Goal: Task Accomplishment & Management: Manage account settings

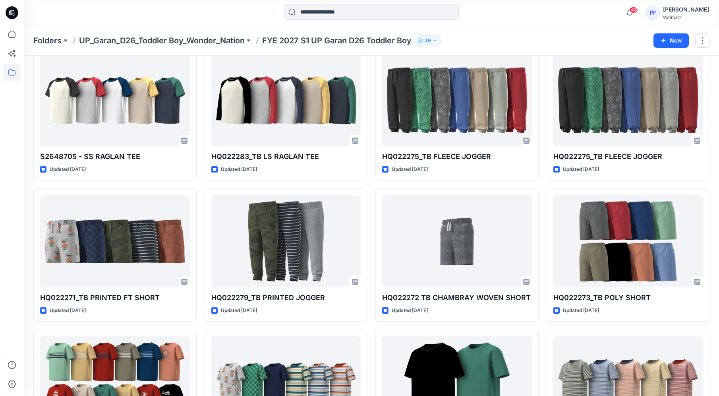
scroll to position [480, 0]
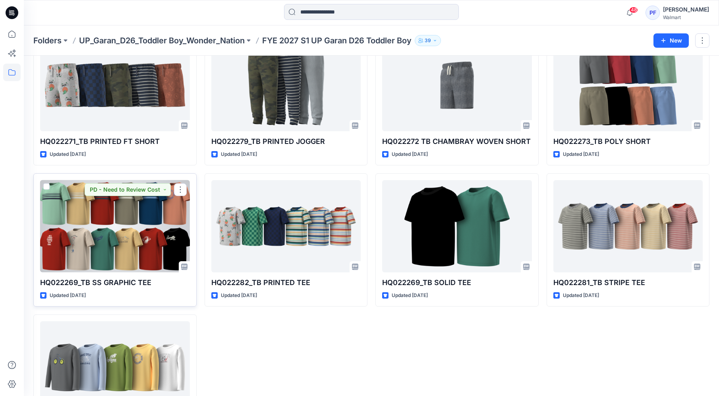
click at [147, 237] on div at bounding box center [115, 226] width 150 height 92
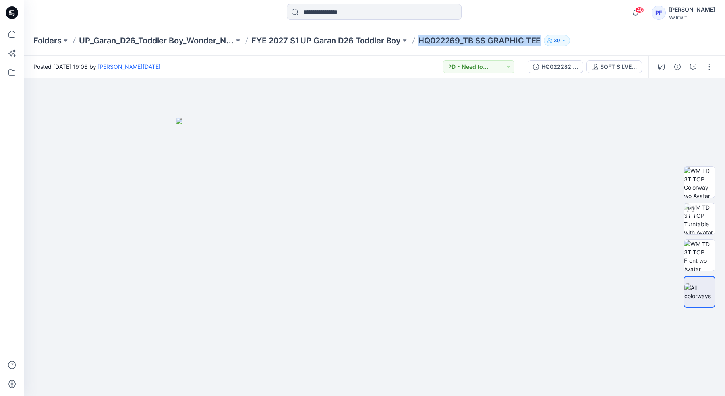
drag, startPoint x: 544, startPoint y: 41, endPoint x: 420, endPoint y: 41, distance: 123.6
click at [420, 41] on div "Folders UP_Garan_D26_Toddler Boy_Wonder_Nation FYE 2027 S1 UP Garan D26 Toddler…" at bounding box center [343, 40] width 620 height 11
copy p "HQ022269_TB SS GRAPHIC TEE"
click at [606, 36] on div "Folders UP_Garan_D26_Toddler Boy_Wonder_Nation FYE 2027 S1 UP Garan D26 Toddler…" at bounding box center [343, 40] width 620 height 11
click at [533, 42] on p "HQ022269_TB SS GRAPHIC TEE" at bounding box center [479, 40] width 122 height 11
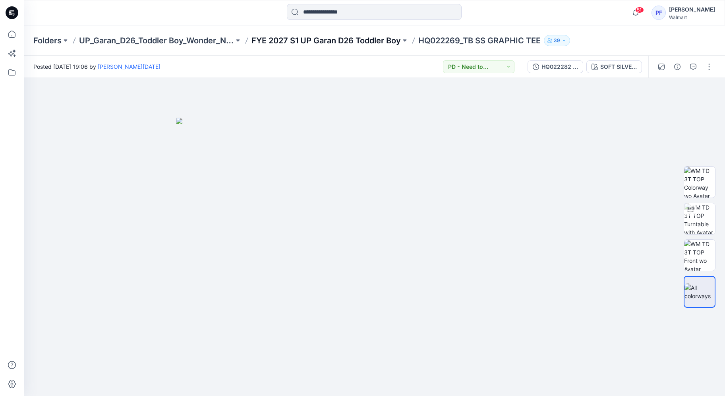
click at [394, 43] on p "FYE 2027 S1 UP Garan D26 Toddler Boy" at bounding box center [326, 40] width 149 height 11
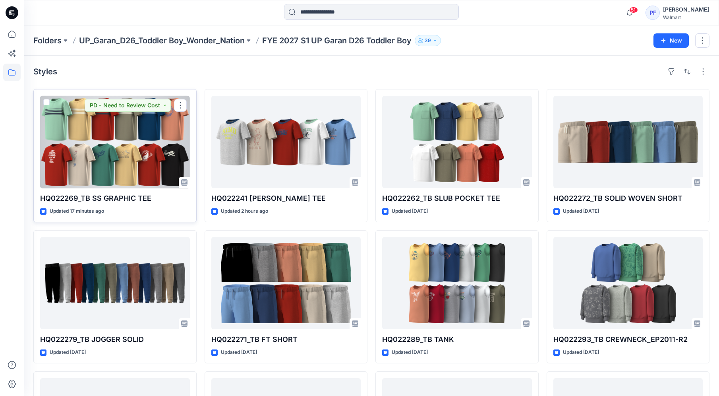
click at [170, 155] on div at bounding box center [115, 142] width 150 height 92
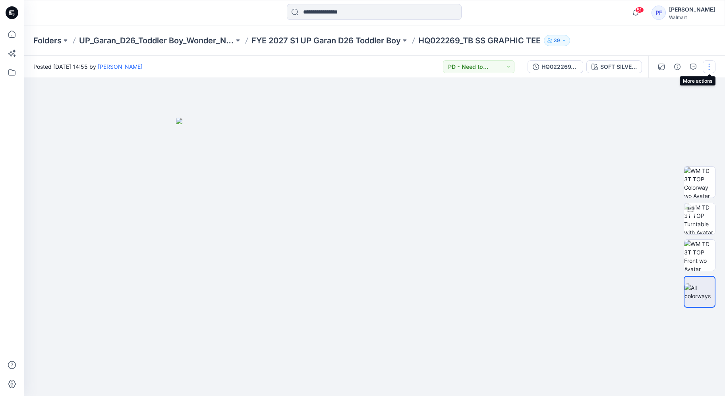
click at [708, 70] on button "button" at bounding box center [709, 66] width 13 height 13
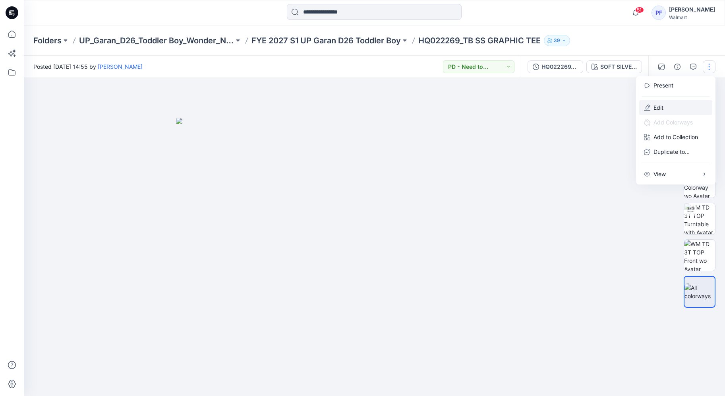
click at [683, 104] on button "Edit" at bounding box center [675, 107] width 73 height 15
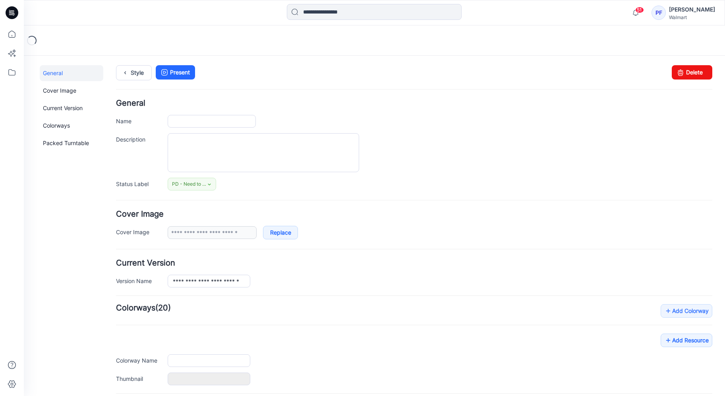
type input "**********"
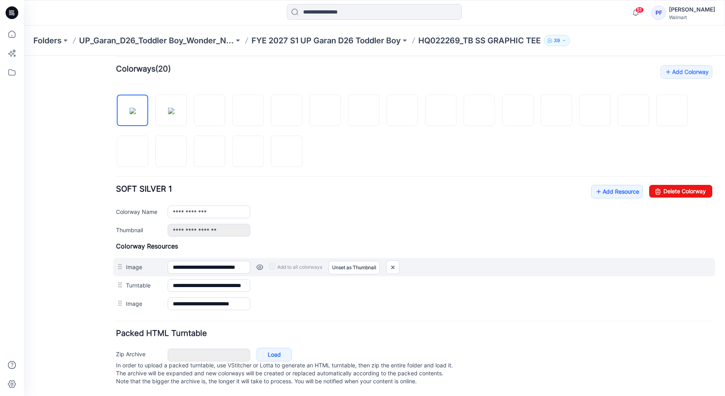
scroll to position [247, 0]
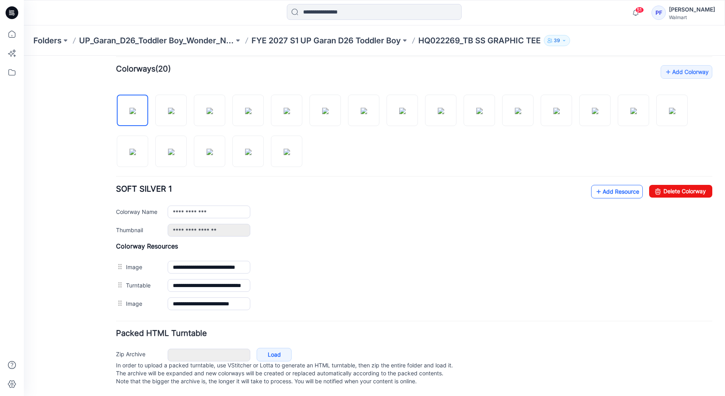
click at [623, 189] on link "Add Resource" at bounding box center [617, 192] width 52 height 14
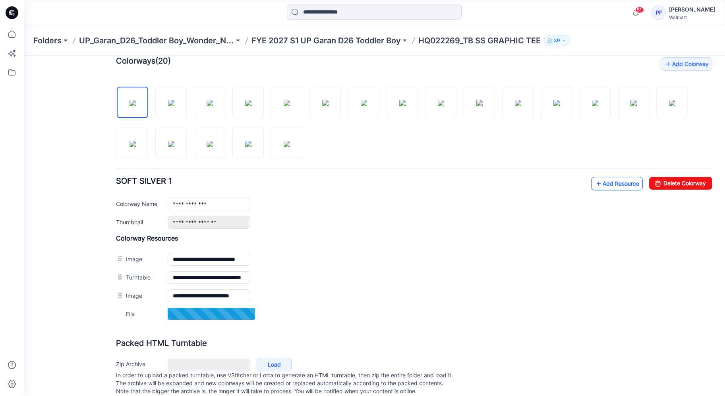
click at [613, 187] on link "Add Resource" at bounding box center [617, 184] width 52 height 14
click at [381, 41] on p "FYE 2027 S1 UP Garan D26 Toddler Boy" at bounding box center [326, 40] width 149 height 11
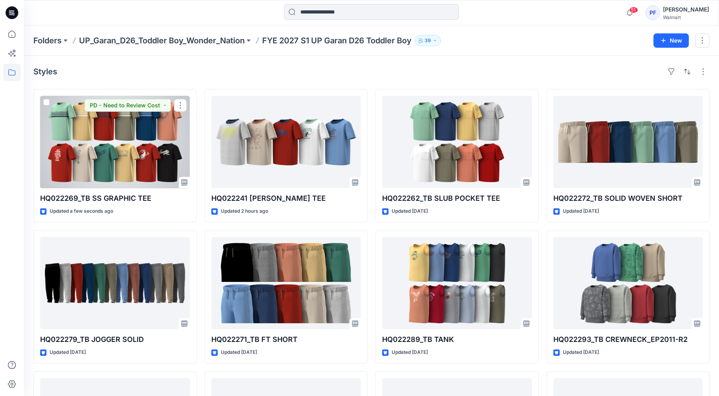
click at [133, 135] on div at bounding box center [115, 142] width 150 height 92
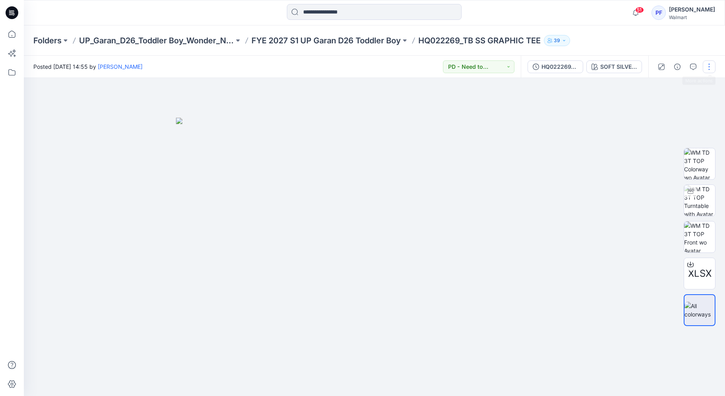
click at [707, 65] on button "button" at bounding box center [709, 66] width 13 height 13
click at [672, 105] on button "Edit" at bounding box center [675, 107] width 73 height 15
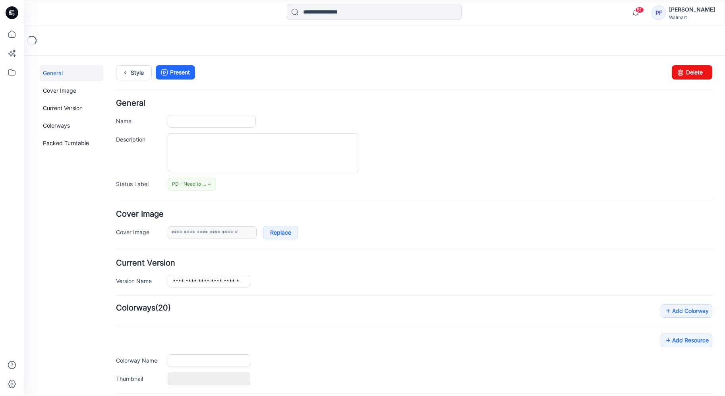
type input "**********"
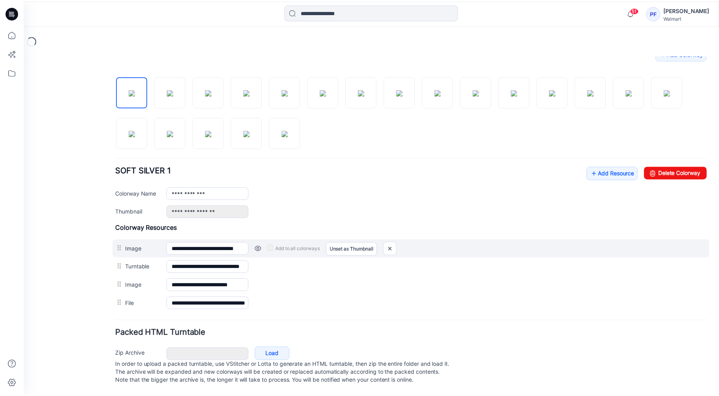
scroll to position [265, 0]
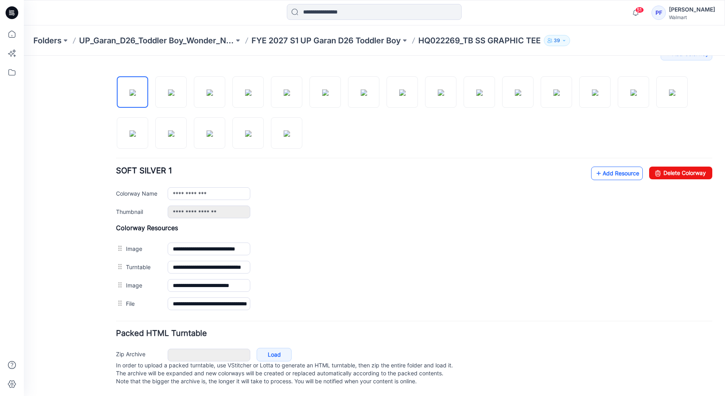
click at [612, 166] on link "Add Resource" at bounding box center [617, 173] width 52 height 14
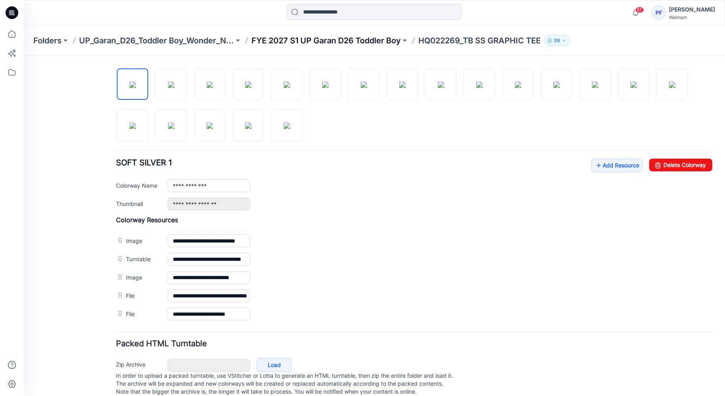
click at [373, 43] on p "FYE 2027 S1 UP Garan D26 Toddler Boy" at bounding box center [326, 40] width 149 height 11
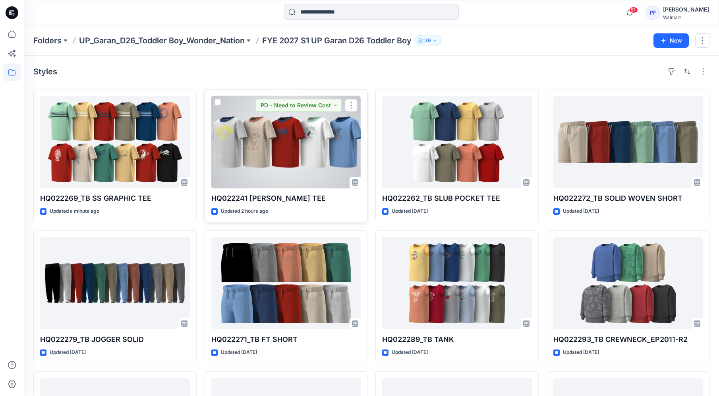
click at [289, 155] on div at bounding box center [286, 142] width 150 height 92
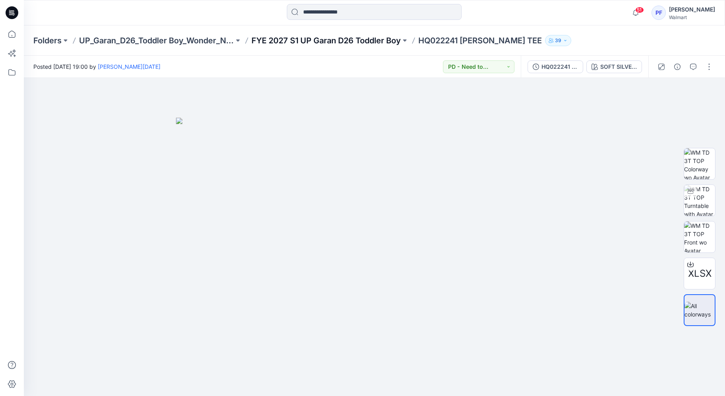
click at [375, 44] on p "FYE 2027 S1 UP Garan D26 Toddler Boy" at bounding box center [326, 40] width 149 height 11
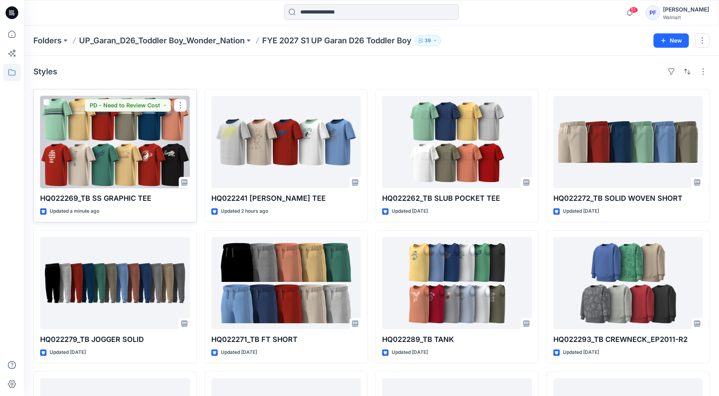
click at [99, 147] on div at bounding box center [115, 142] width 150 height 92
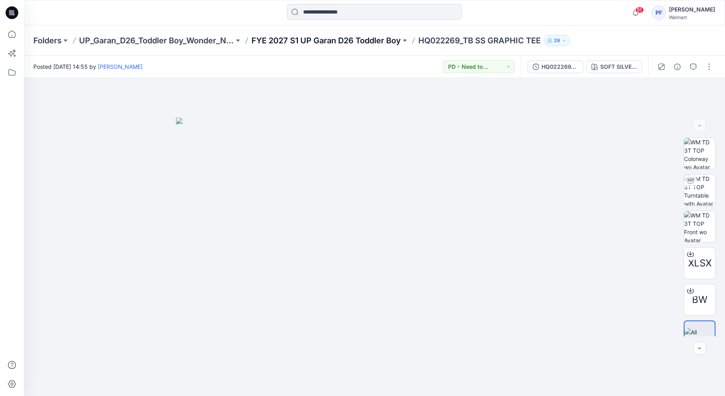
click at [366, 43] on p "FYE 2027 S1 UP Garan D26 Toddler Boy" at bounding box center [326, 40] width 149 height 11
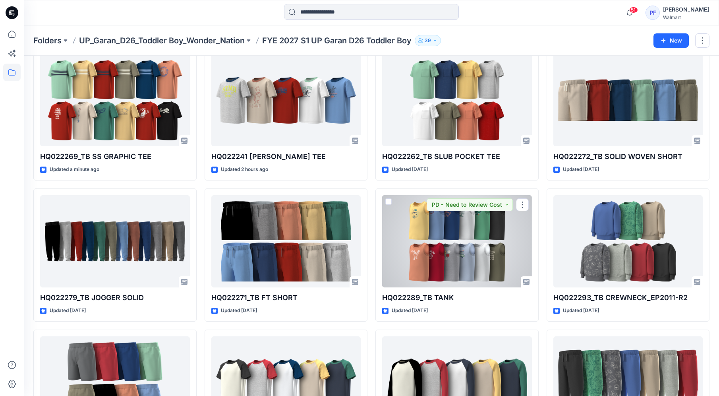
scroll to position [41, 0]
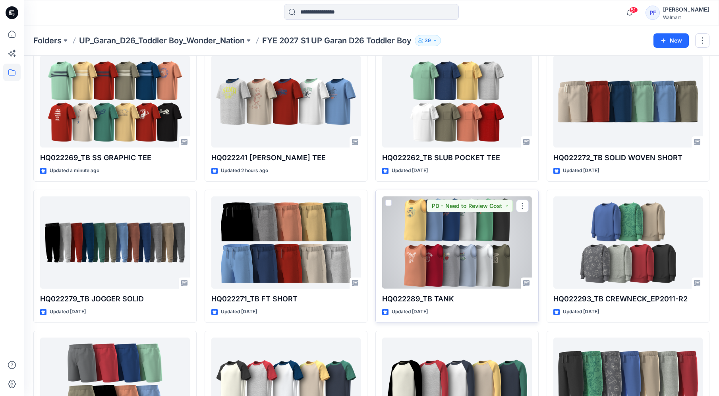
click at [457, 259] on div at bounding box center [457, 242] width 150 height 92
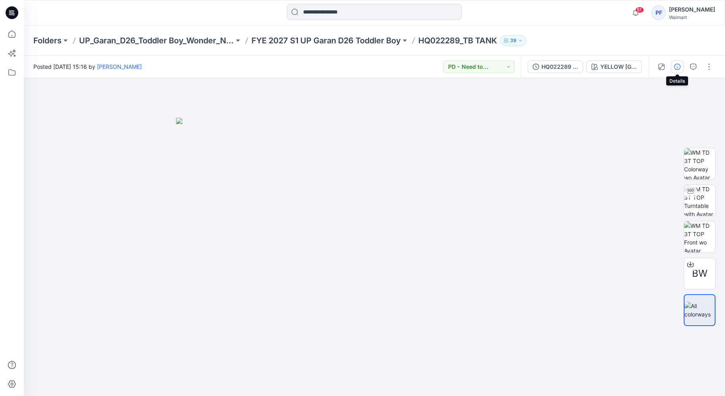
click at [679, 65] on icon "button" at bounding box center [677, 67] width 6 height 6
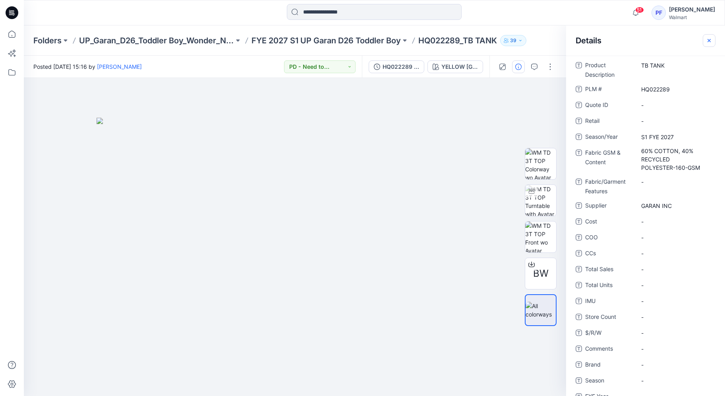
click at [706, 44] on button "button" at bounding box center [709, 40] width 13 height 13
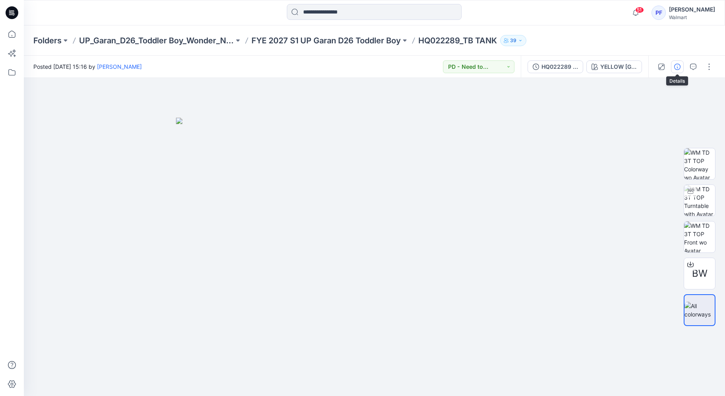
click at [676, 67] on icon "button" at bounding box center [677, 67] width 6 height 6
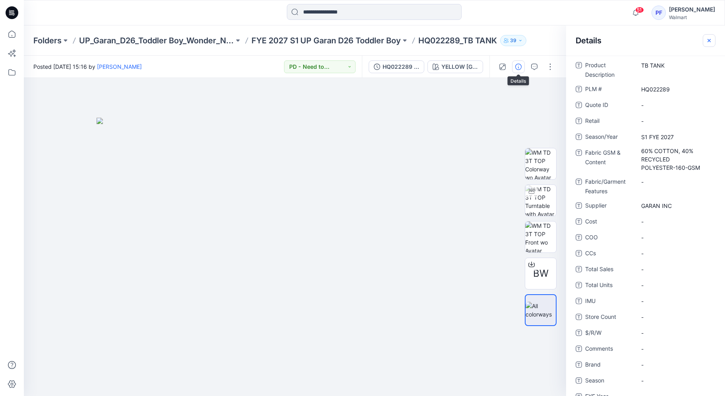
click at [706, 40] on icon "button" at bounding box center [709, 40] width 6 height 6
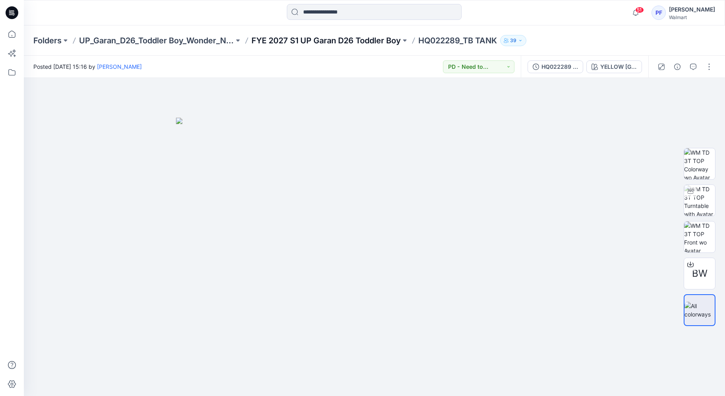
click at [357, 41] on p "FYE 2027 S1 UP Garan D26 Toddler Boy" at bounding box center [326, 40] width 149 height 11
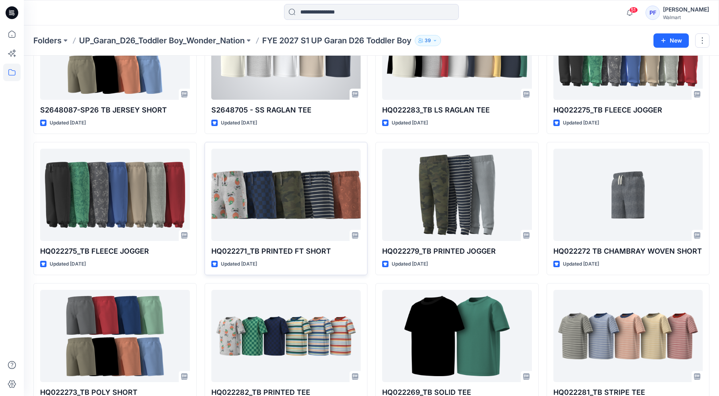
scroll to position [372, 0]
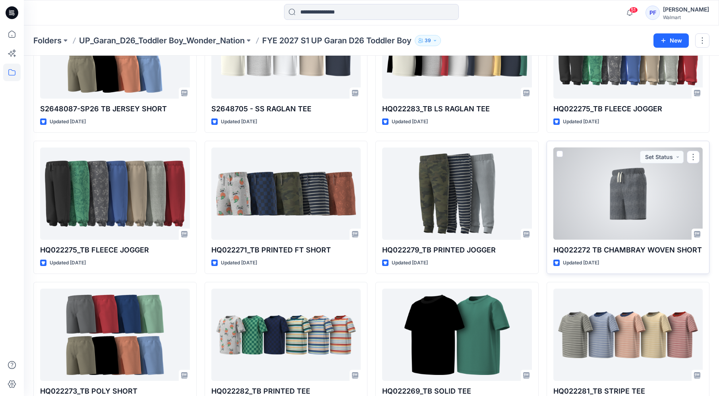
click at [601, 188] on div at bounding box center [628, 193] width 150 height 92
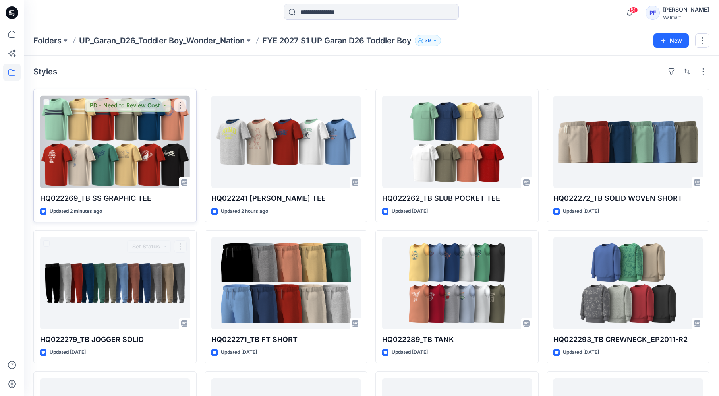
click at [118, 142] on div at bounding box center [115, 142] width 150 height 92
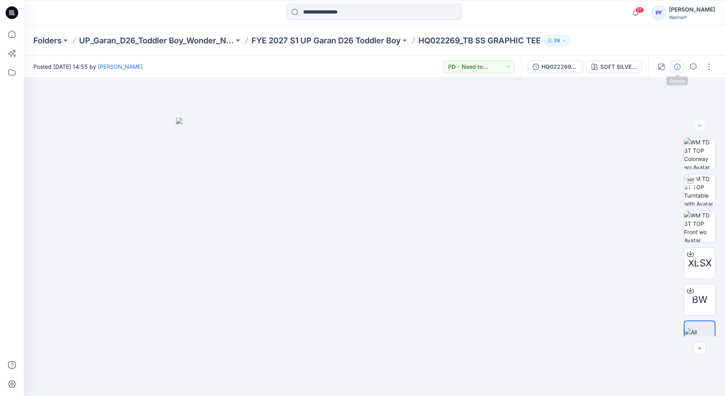
click at [672, 69] on button "button" at bounding box center [677, 66] width 13 height 13
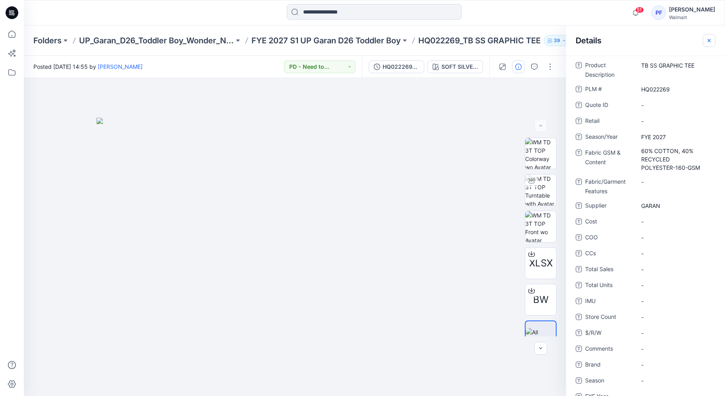
click at [709, 42] on icon "button" at bounding box center [709, 40] width 6 height 6
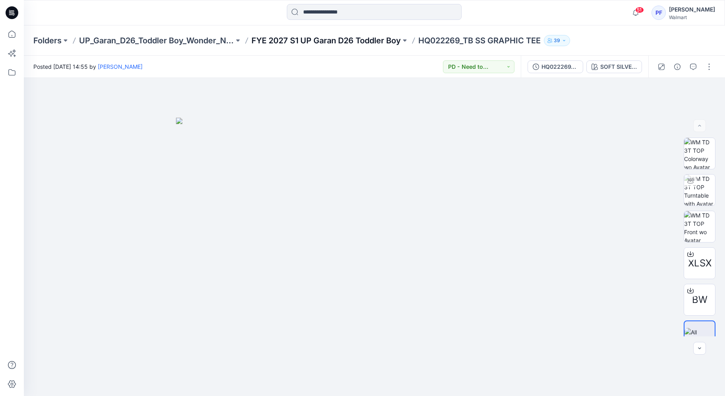
click at [369, 45] on p "FYE 2027 S1 UP Garan D26 Toddler Boy" at bounding box center [326, 40] width 149 height 11
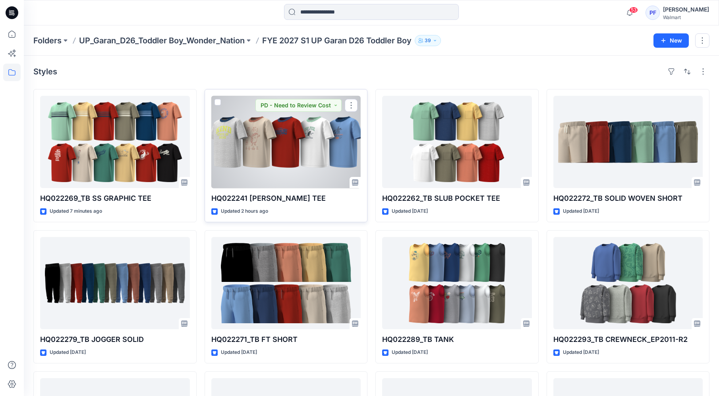
click at [292, 187] on div at bounding box center [286, 142] width 150 height 92
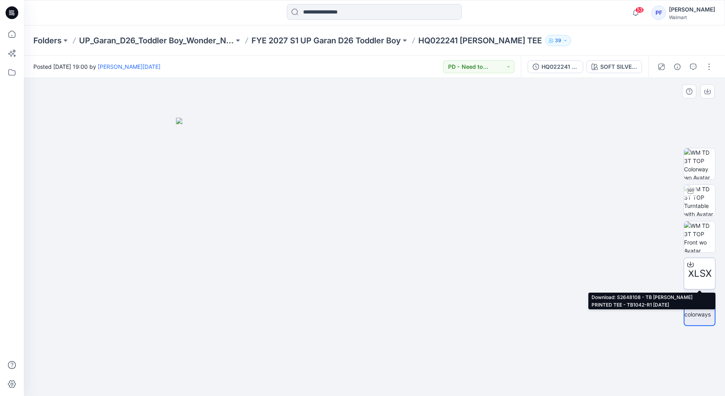
click at [691, 265] on icon at bounding box center [690, 264] width 6 height 6
click at [608, 268] on div at bounding box center [374, 237] width 701 height 318
click at [372, 45] on p "FYE 2027 S1 UP Garan D26 Toddler Boy" at bounding box center [326, 40] width 149 height 11
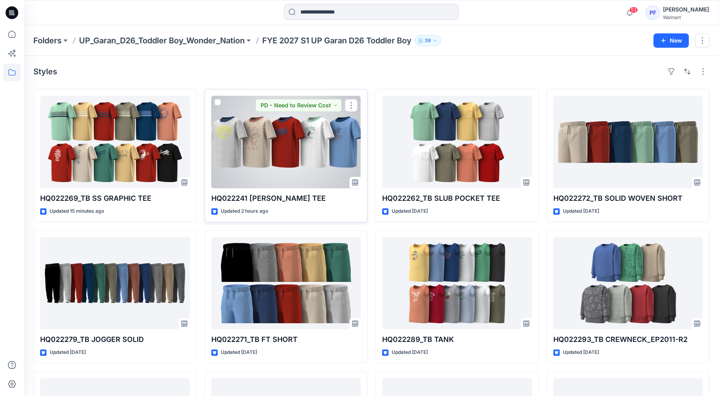
click at [280, 147] on div at bounding box center [286, 142] width 150 height 92
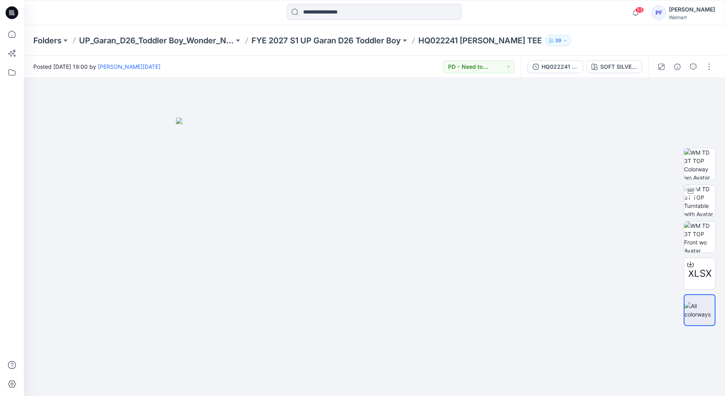
click at [516, 39] on p "HQ022241 [PERSON_NAME] TEE" at bounding box center [480, 40] width 124 height 11
drag, startPoint x: 520, startPoint y: 39, endPoint x: 423, endPoint y: 40, distance: 97.7
click at [423, 40] on p "HQ022241 [PERSON_NAME] TEE" at bounding box center [480, 40] width 124 height 11
copy p "HQ022241 [PERSON_NAME] TEE"
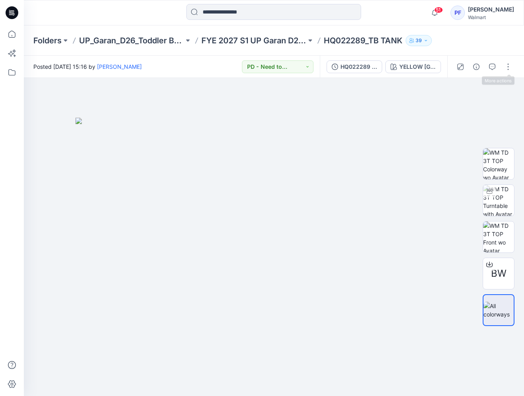
click at [485, 66] on div at bounding box center [484, 67] width 74 height 22
click at [480, 66] on button "button" at bounding box center [476, 66] width 13 height 13
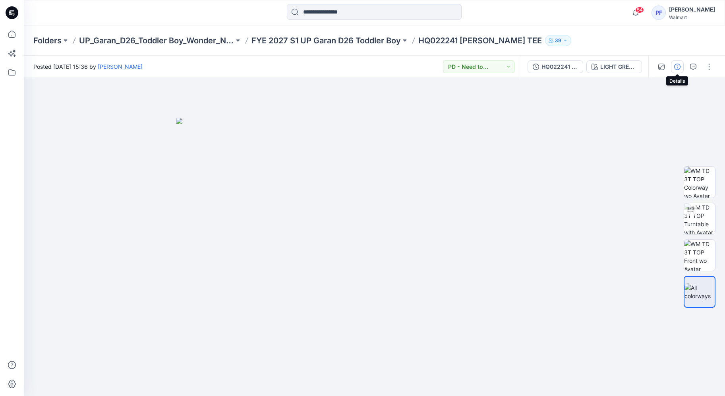
click at [681, 70] on button "button" at bounding box center [677, 66] width 13 height 13
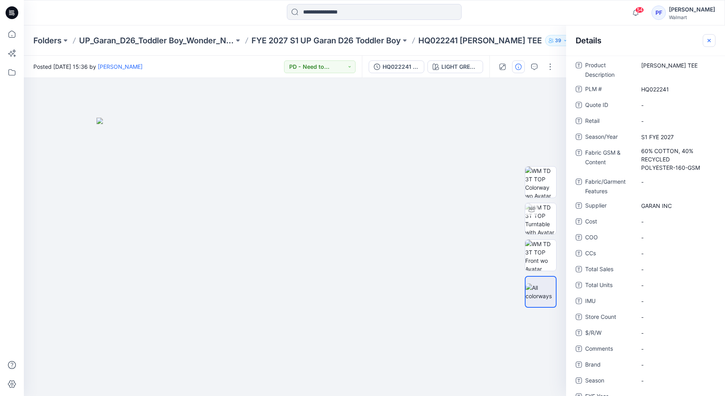
click at [708, 40] on icon "button" at bounding box center [709, 40] width 6 height 6
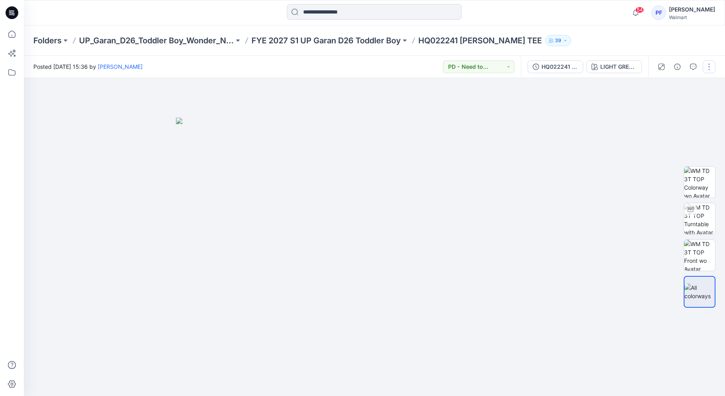
click at [709, 66] on button "button" at bounding box center [709, 66] width 13 height 13
click at [683, 106] on button "Edit" at bounding box center [675, 107] width 73 height 15
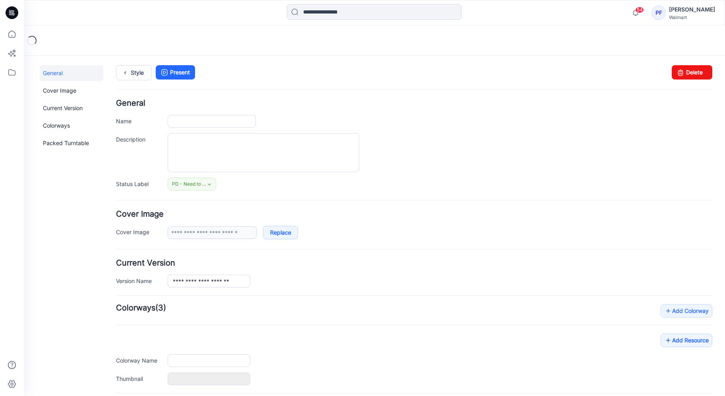
type input "**********"
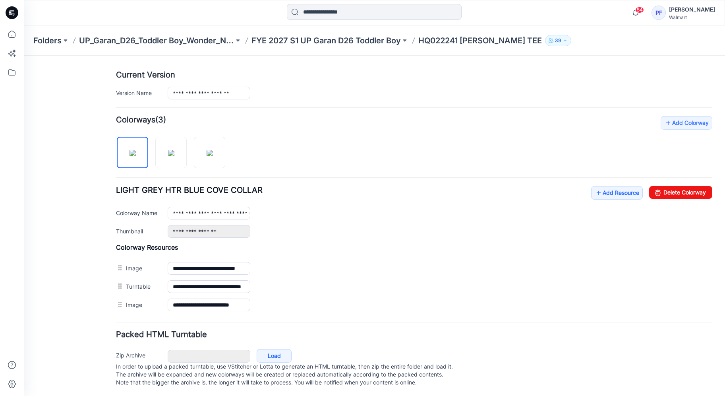
scroll to position [197, 0]
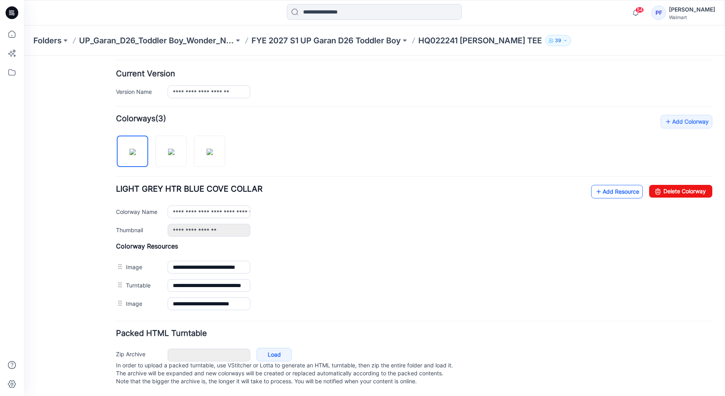
click at [600, 185] on link "Add Resource" at bounding box center [617, 192] width 52 height 14
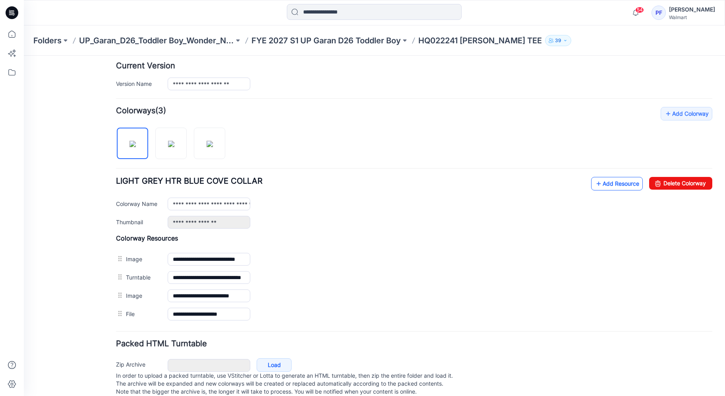
click at [599, 186] on link "Add Resource" at bounding box center [617, 184] width 52 height 14
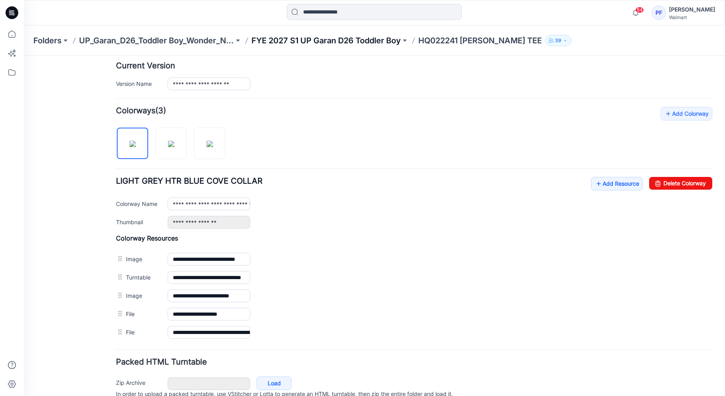
click at [368, 39] on p "FYE 2027 S1 UP Garan D26 Toddler Boy" at bounding box center [326, 40] width 149 height 11
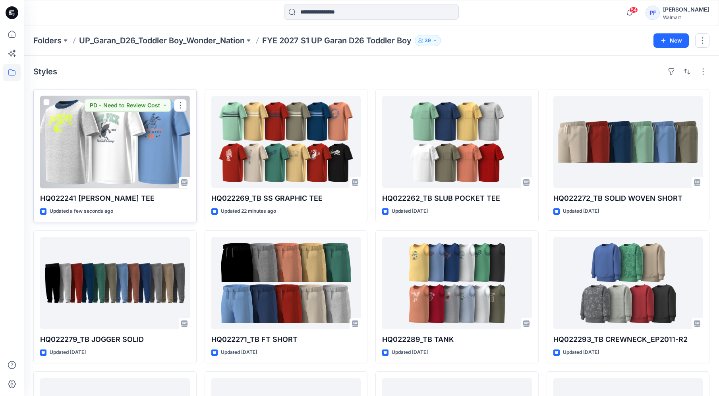
click at [153, 148] on div at bounding box center [115, 142] width 150 height 92
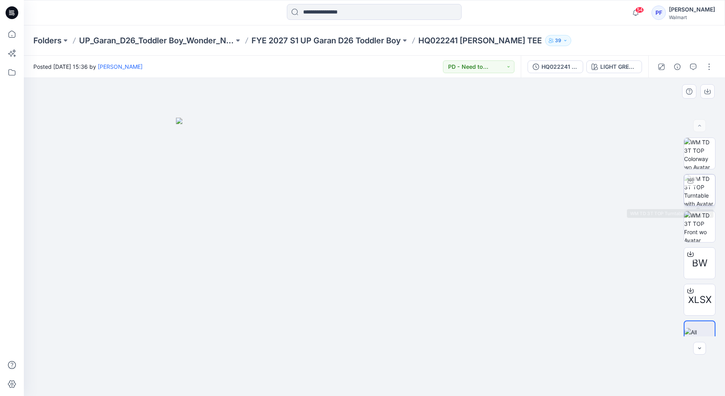
click at [698, 194] on img at bounding box center [699, 189] width 31 height 31
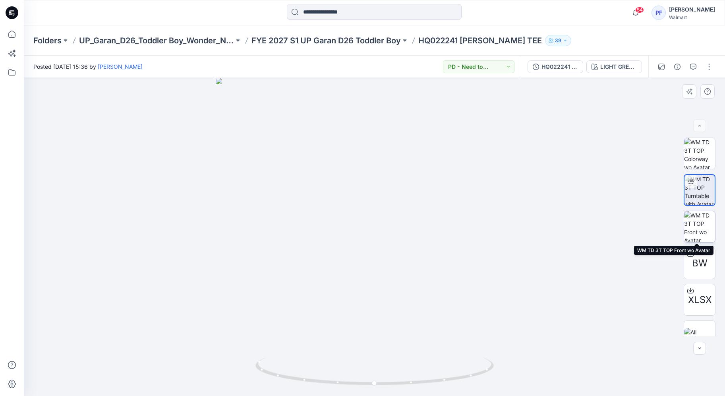
click at [704, 232] on img at bounding box center [699, 226] width 31 height 31
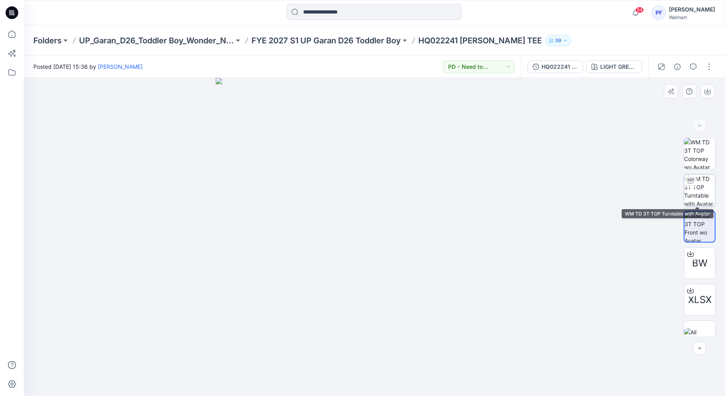
click at [702, 199] on img at bounding box center [699, 189] width 31 height 31
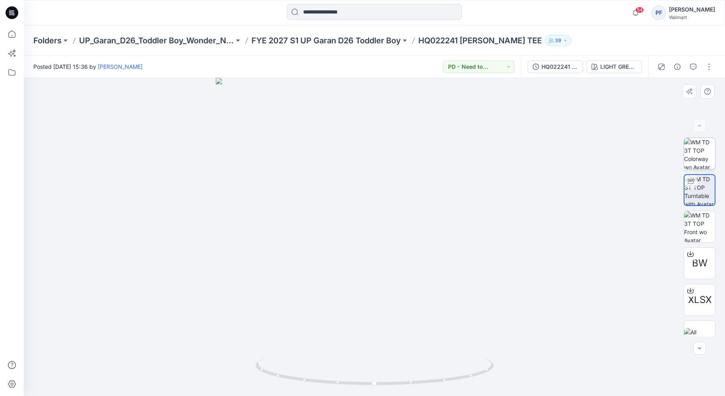
click at [699, 159] on img at bounding box center [699, 153] width 31 height 31
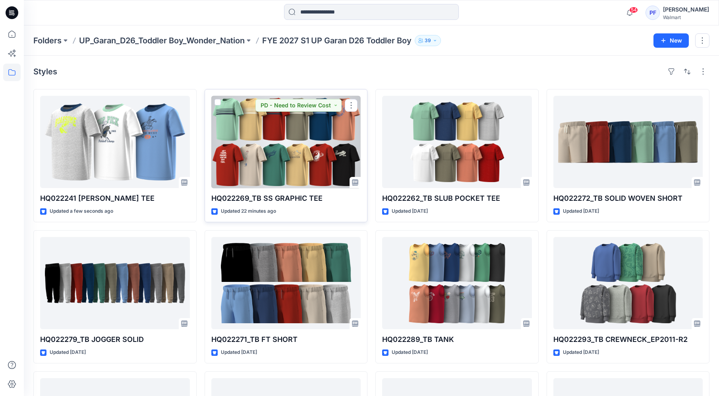
click at [309, 146] on div at bounding box center [286, 142] width 150 height 92
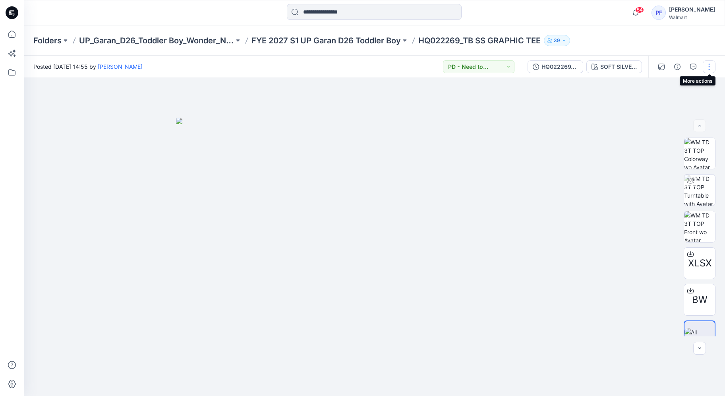
click at [709, 69] on button "button" at bounding box center [709, 66] width 13 height 13
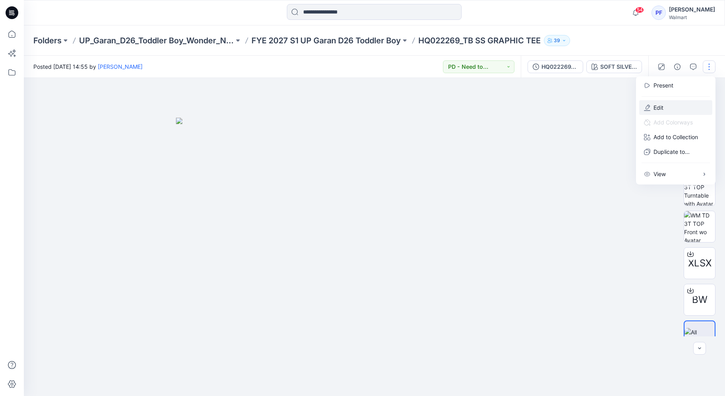
click at [658, 107] on p "Edit" at bounding box center [659, 107] width 10 height 8
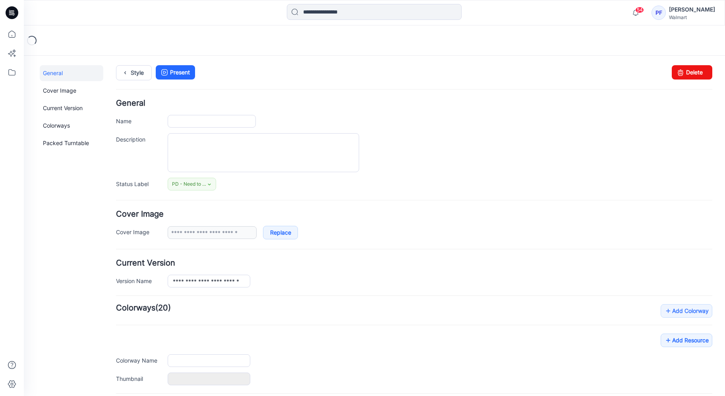
type input "**********"
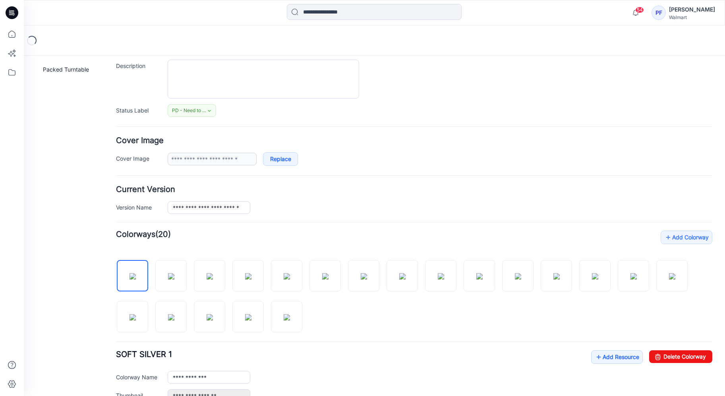
scroll to position [74, 0]
click at [699, 238] on link "Add Colorway" at bounding box center [687, 237] width 52 height 14
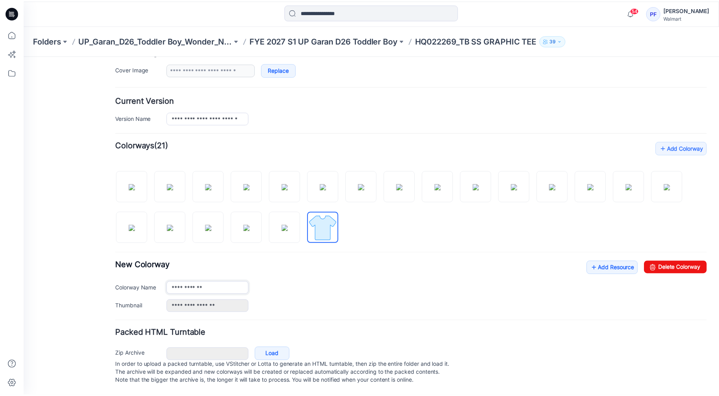
scroll to position [170, 0]
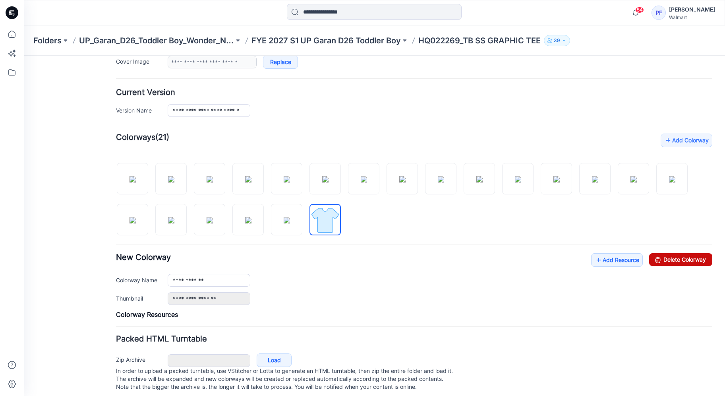
click at [661, 265] on link "Delete Colorway" at bounding box center [680, 259] width 63 height 13
type input "**********"
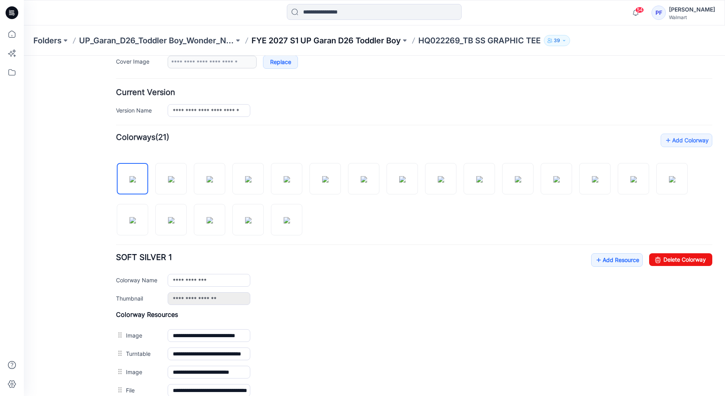
click at [329, 41] on p "FYE 2027 S1 UP Garan D26 Toddler Boy" at bounding box center [326, 40] width 149 height 11
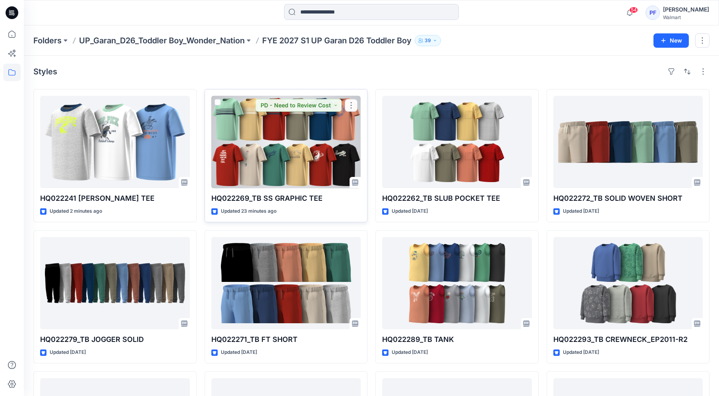
click at [333, 165] on div at bounding box center [286, 142] width 150 height 92
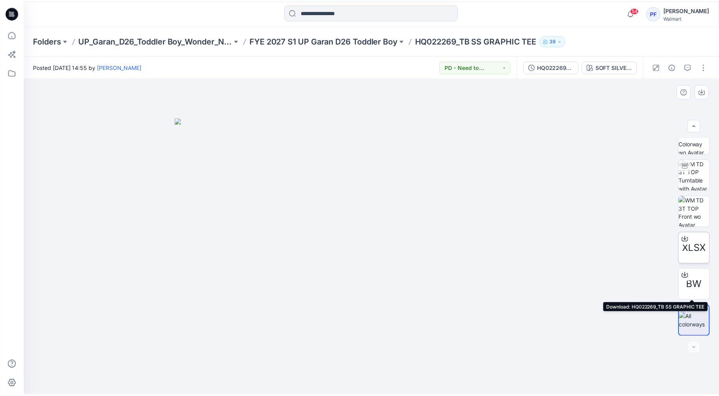
scroll to position [16, 0]
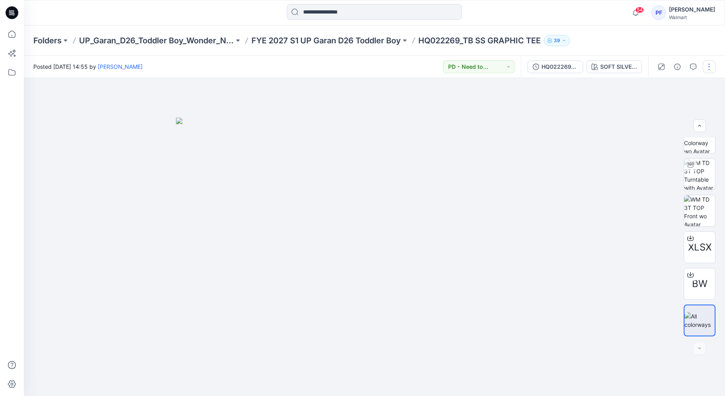
click at [713, 66] on button "button" at bounding box center [709, 66] width 13 height 13
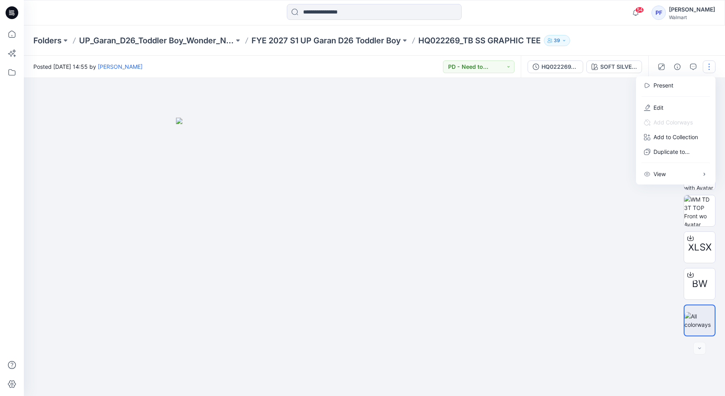
click at [577, 149] on div at bounding box center [374, 237] width 701 height 318
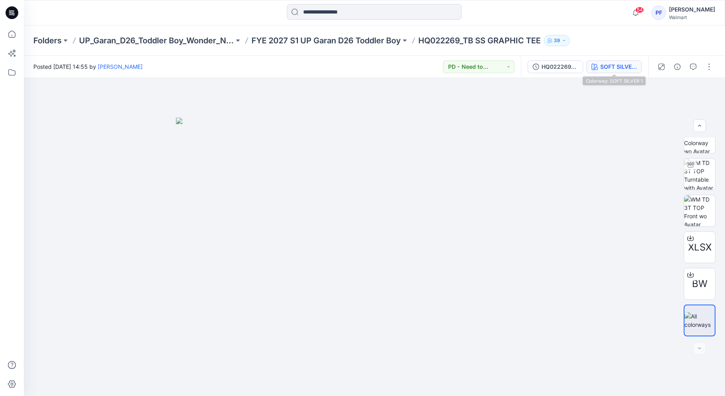
click at [592, 66] on icon "button" at bounding box center [595, 67] width 6 height 6
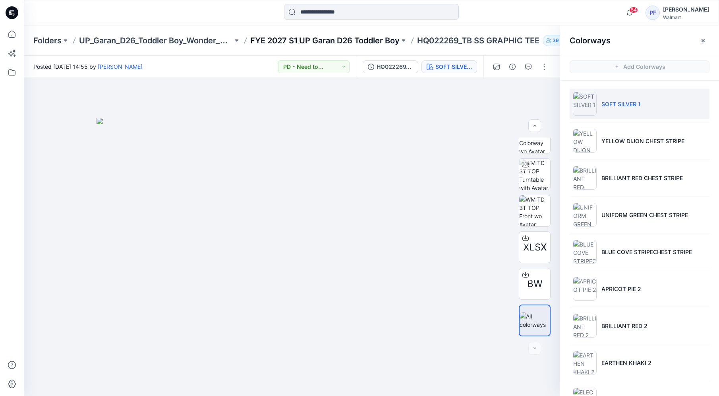
click at [379, 39] on p "FYE 2027 S1 UP Garan D26 Toddler Boy" at bounding box center [324, 40] width 149 height 11
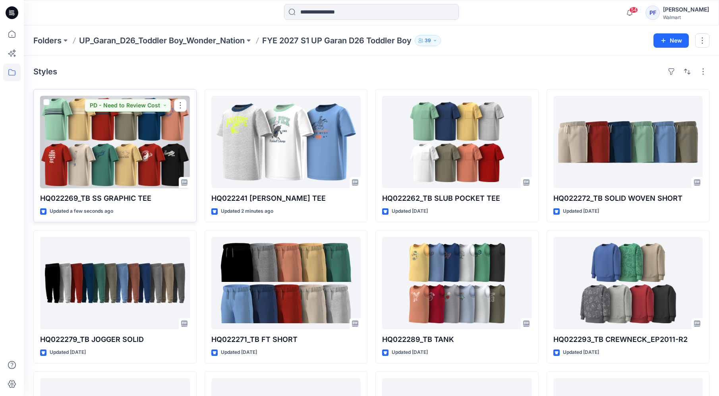
click at [94, 130] on div at bounding box center [115, 142] width 150 height 92
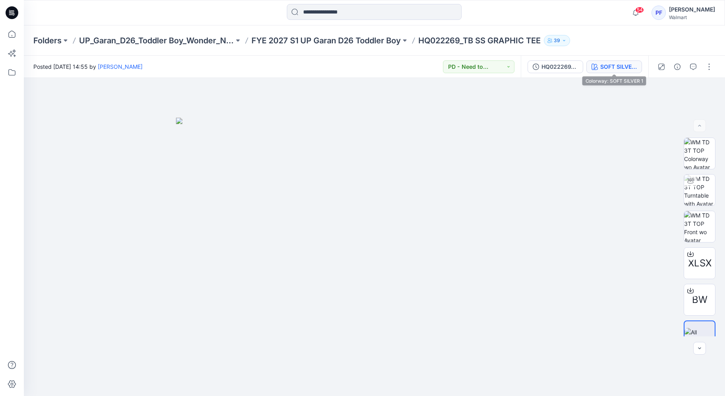
click at [624, 67] on div "SOFT SILVER 1" at bounding box center [618, 66] width 37 height 9
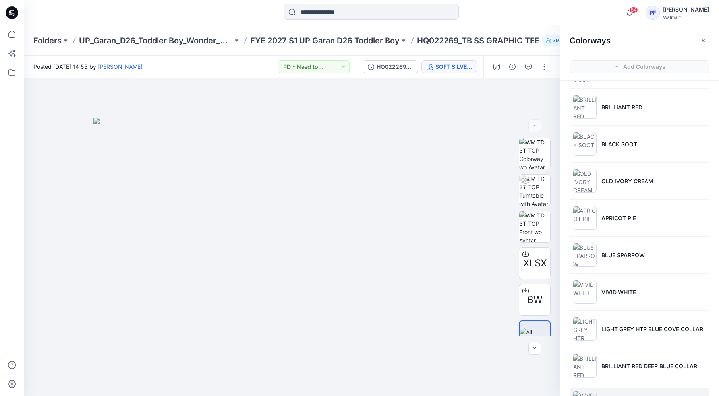
scroll to position [416, 0]
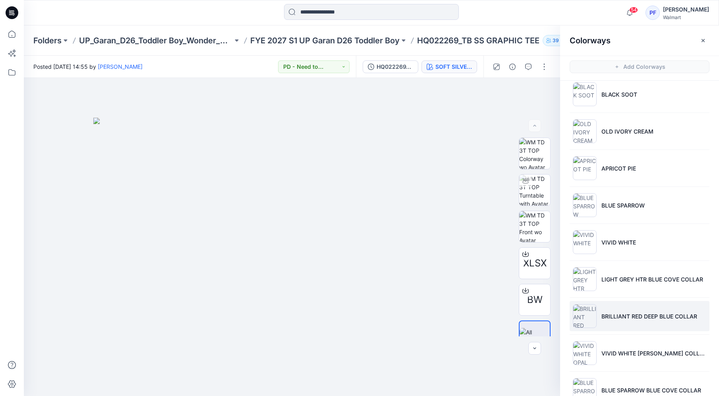
click at [629, 319] on p "BRILLIANT RED DEEP BLUE COLLAR" at bounding box center [650, 316] width 96 height 8
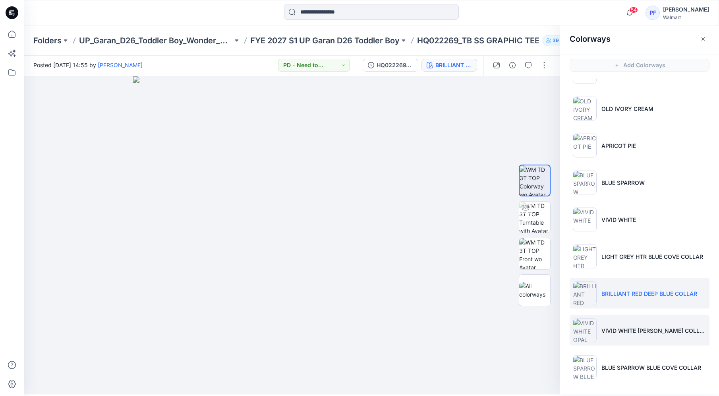
scroll to position [2, 0]
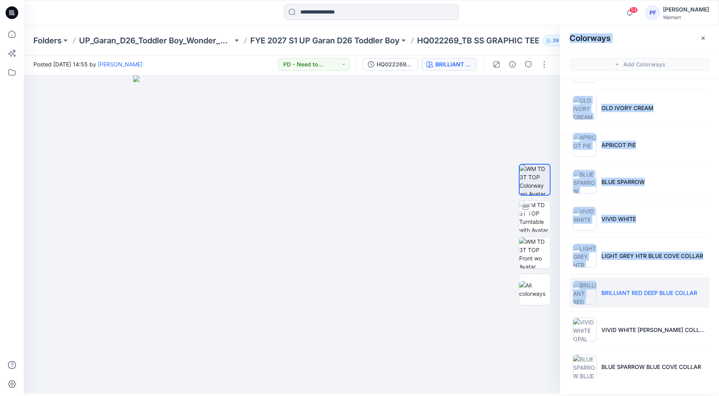
drag, startPoint x: 717, startPoint y: 287, endPoint x: 721, endPoint y: 328, distance: 41.5
click at [719, 328] on html "54 Notifications Your style HQ022241 TB RINGER TEE has been updated with HQ0222…" at bounding box center [359, 196] width 719 height 396
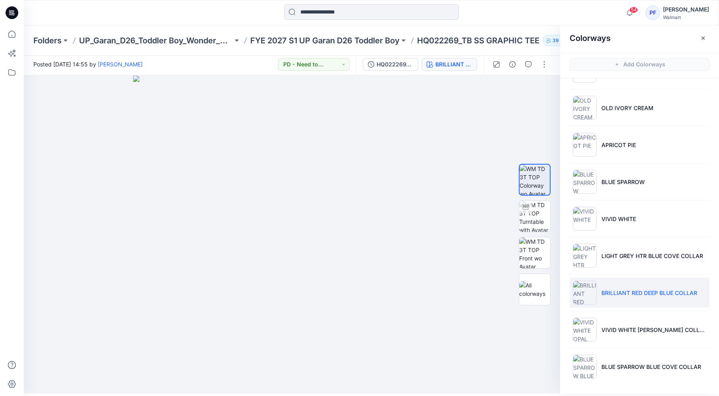
click at [710, 317] on ul "SOFT SILVER 1 YELLOW DIJON CHEST STRIPE BRILLIANT RED CHEST STRIPE UNIFORM GREE…" at bounding box center [639, 15] width 159 height 748
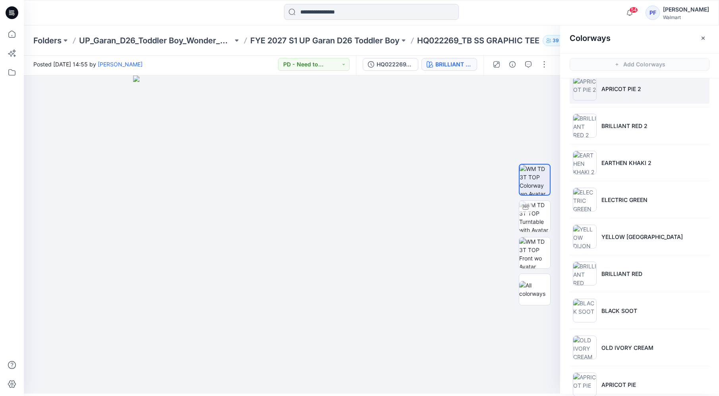
scroll to position [30, 0]
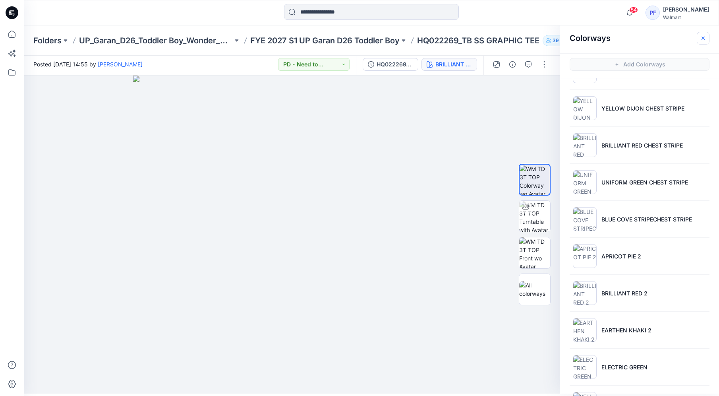
click at [702, 37] on icon "button" at bounding box center [703, 37] width 3 height 3
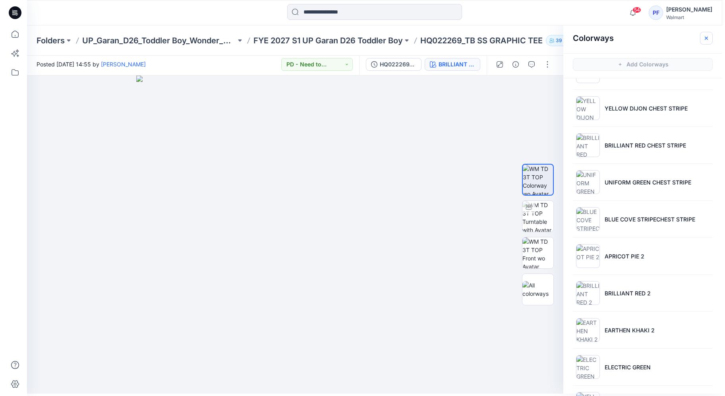
scroll to position [0, 0]
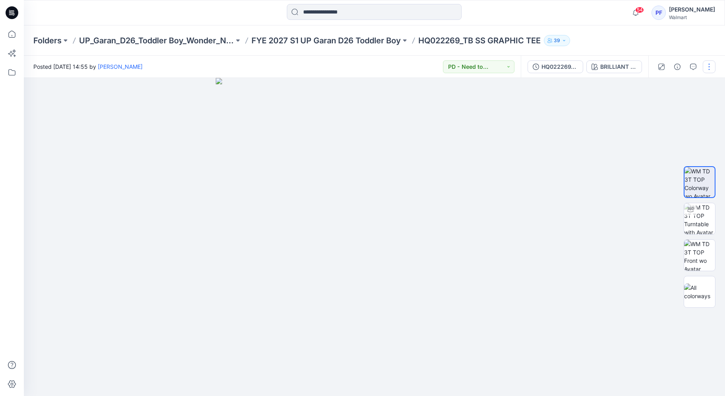
click at [710, 66] on button "button" at bounding box center [709, 66] width 13 height 13
click at [665, 108] on button "Edit" at bounding box center [675, 107] width 73 height 15
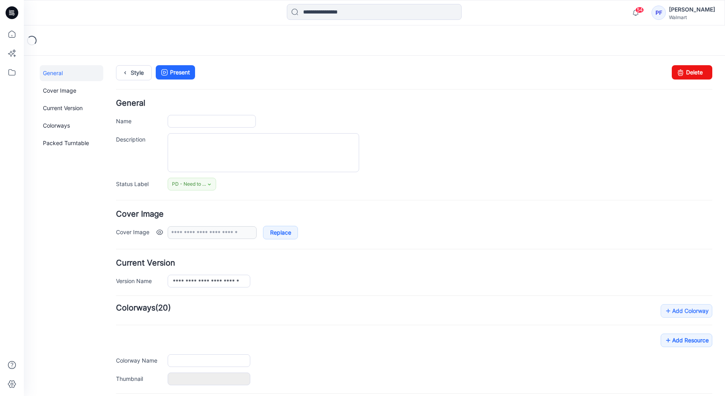
type input "**********"
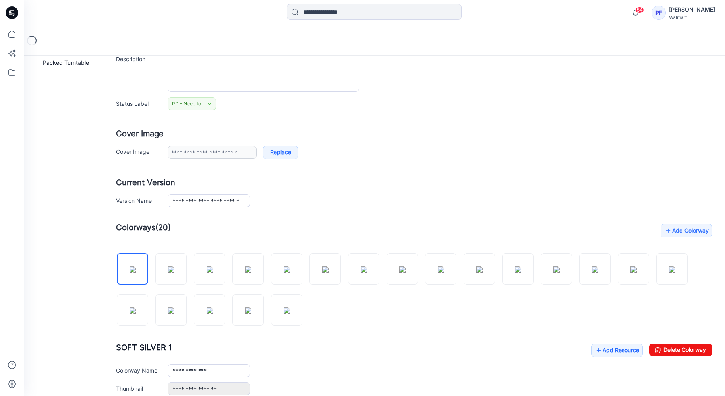
scroll to position [252, 0]
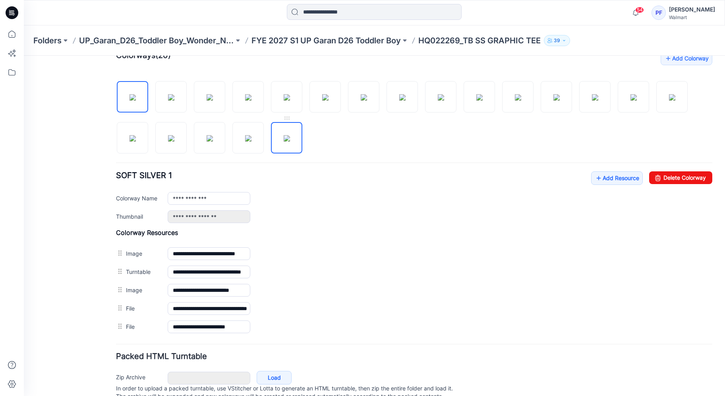
click at [284, 135] on img at bounding box center [287, 138] width 6 height 6
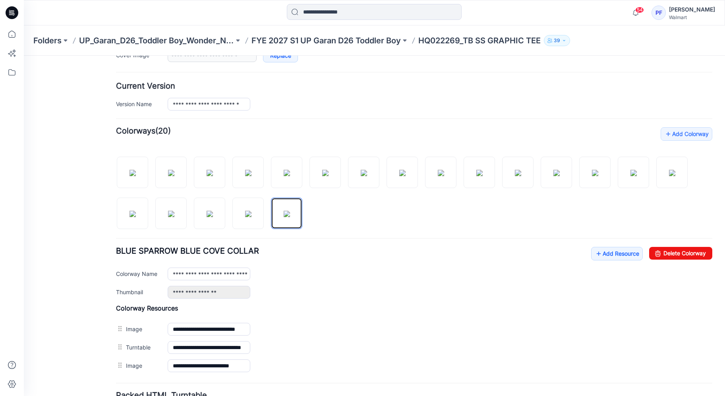
scroll to position [178, 0]
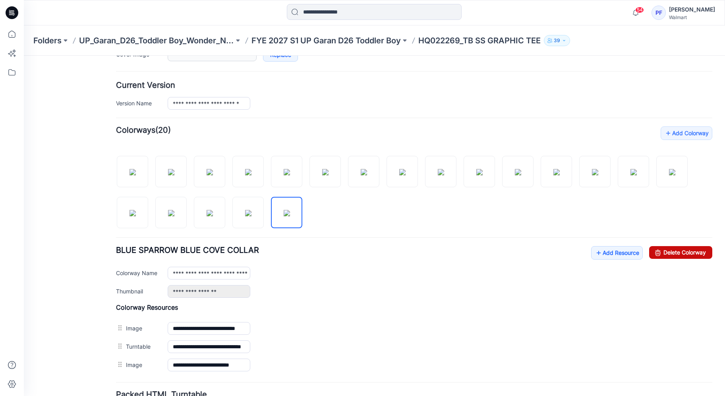
click at [654, 249] on icon at bounding box center [657, 252] width 11 height 13
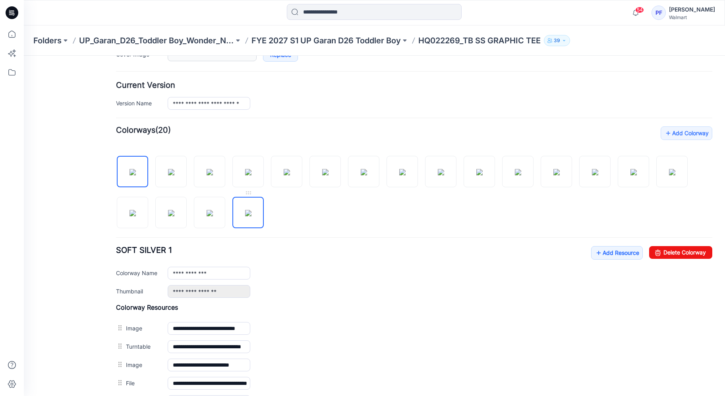
click at [245, 211] on img at bounding box center [248, 213] width 6 height 6
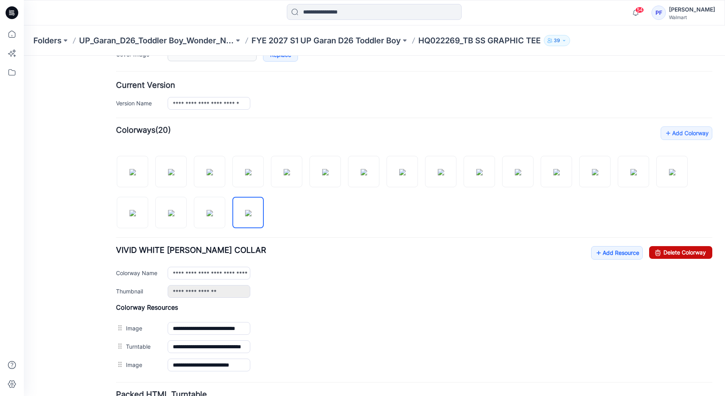
click at [685, 253] on link "Delete Colorway" at bounding box center [680, 252] width 63 height 13
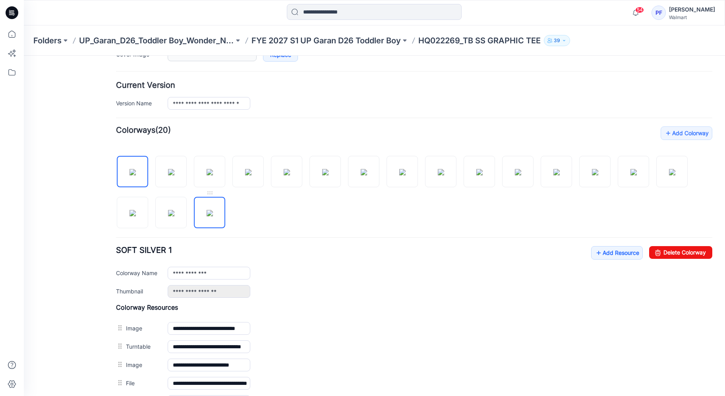
click at [213, 216] on img at bounding box center [210, 213] width 6 height 6
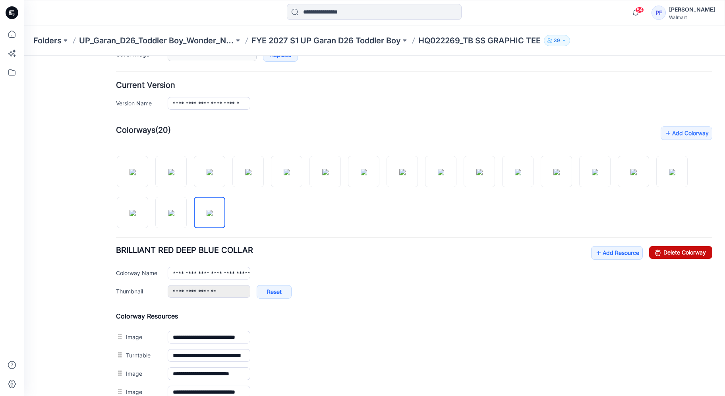
click at [686, 253] on link "Delete Colorway" at bounding box center [680, 252] width 63 height 13
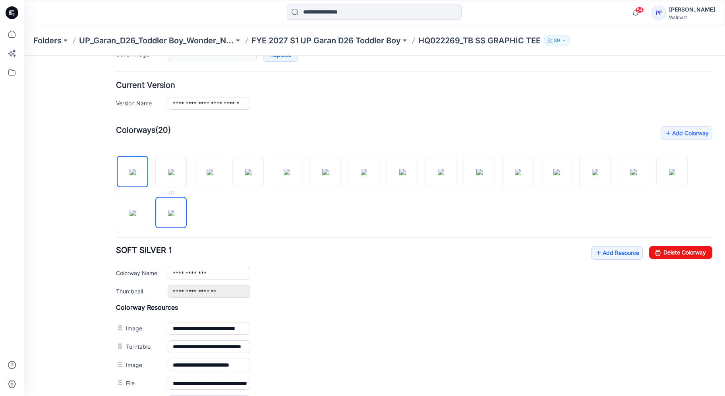
click at [174, 215] on img at bounding box center [171, 213] width 6 height 6
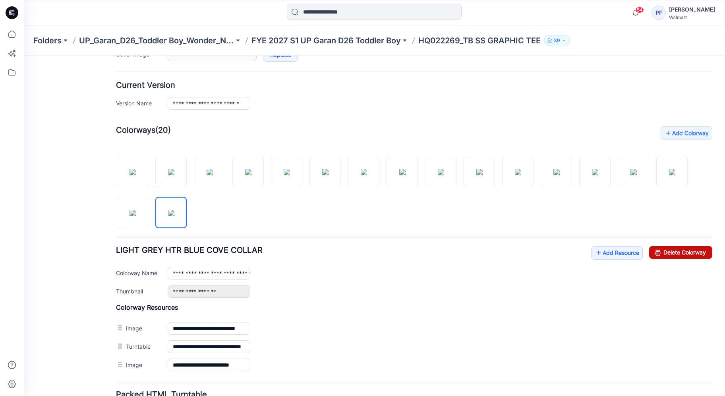
click at [686, 251] on link "Delete Colorway" at bounding box center [680, 252] width 63 height 13
type input "**********"
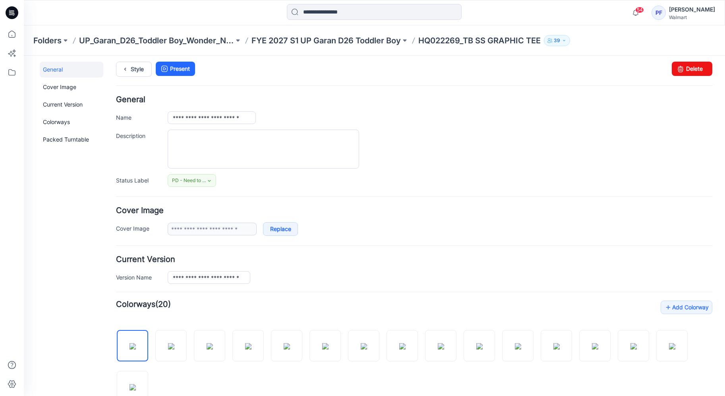
scroll to position [0, 0]
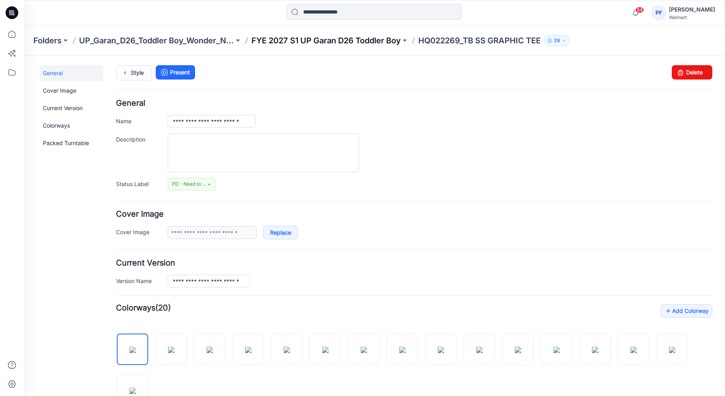
click at [383, 35] on p "FYE 2027 S1 UP Garan D26 Toddler Boy" at bounding box center [326, 40] width 149 height 11
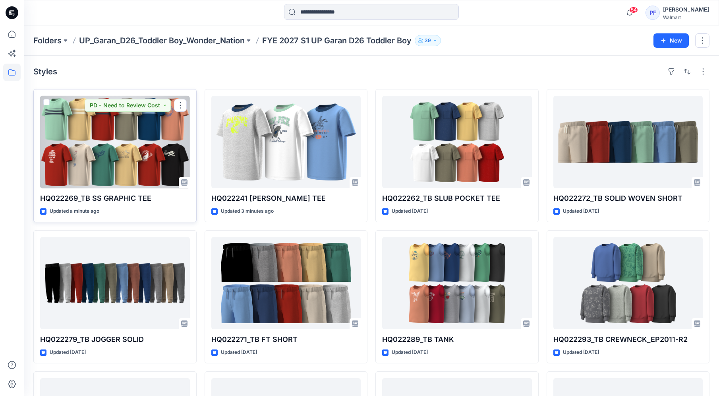
click at [166, 132] on div at bounding box center [115, 142] width 150 height 92
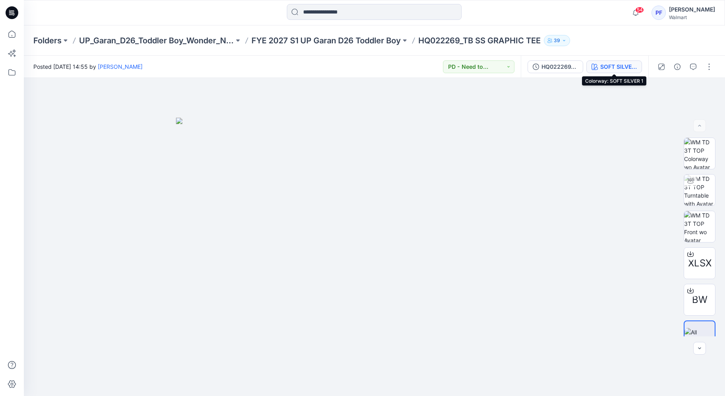
click at [602, 67] on div "SOFT SILVER 1" at bounding box center [618, 66] width 37 height 9
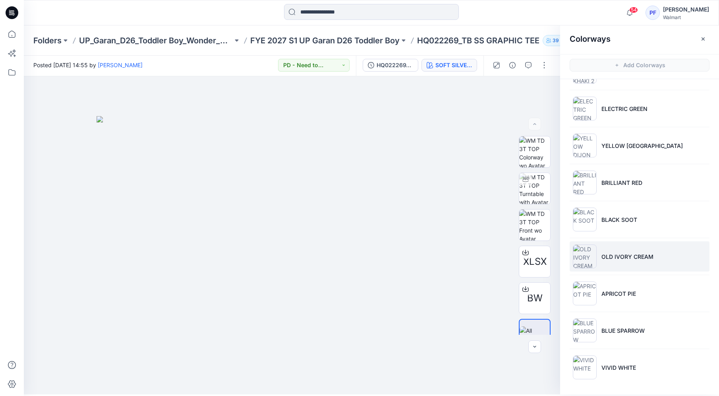
scroll to position [2, 0]
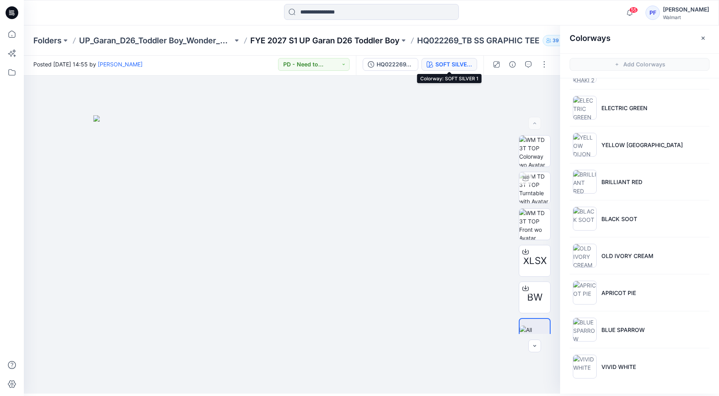
click at [341, 41] on p "FYE 2027 S1 UP Garan D26 Toddler Boy" at bounding box center [324, 40] width 149 height 11
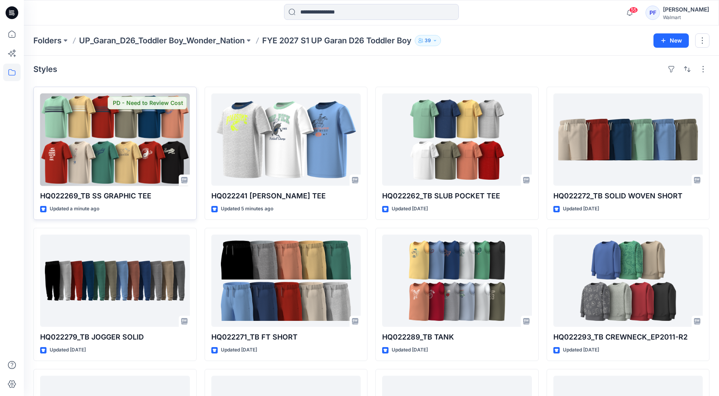
click at [162, 163] on div at bounding box center [115, 139] width 150 height 92
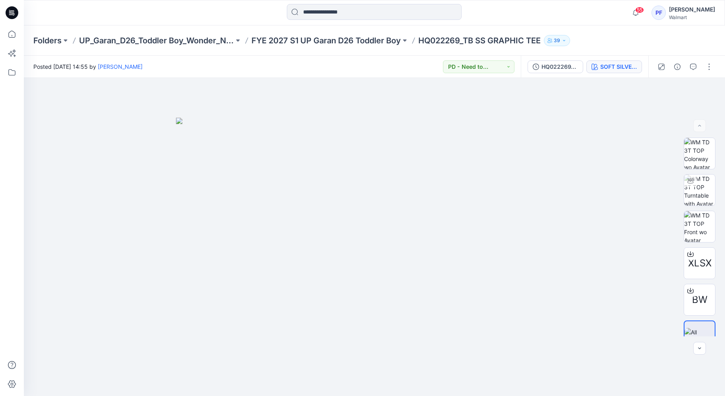
click at [610, 68] on div "SOFT SILVER 1" at bounding box center [618, 66] width 37 height 9
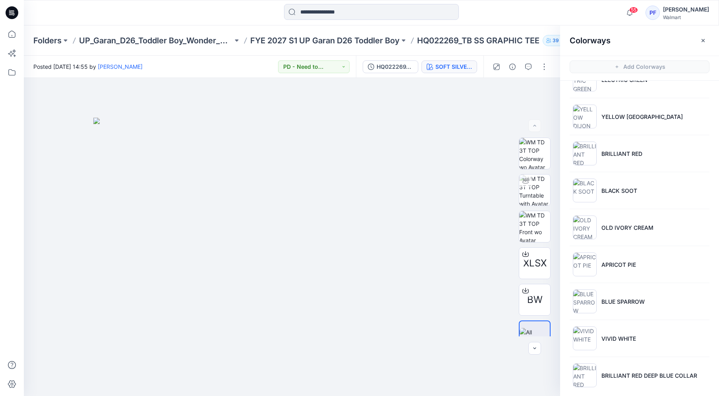
scroll to position [326, 0]
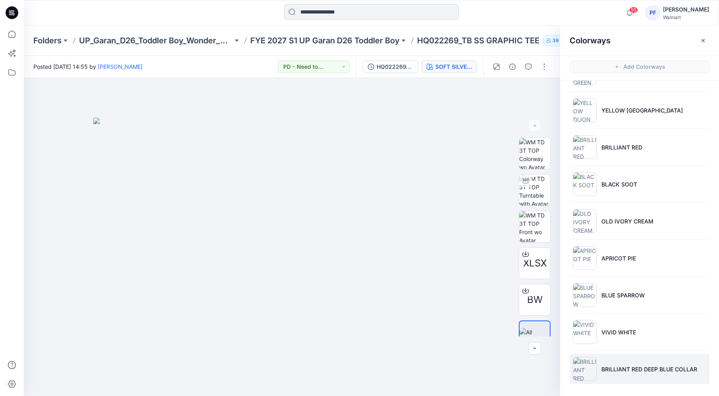
click at [656, 358] on li "BRILLIANT RED DEEP BLUE COLLAR" at bounding box center [640, 369] width 140 height 30
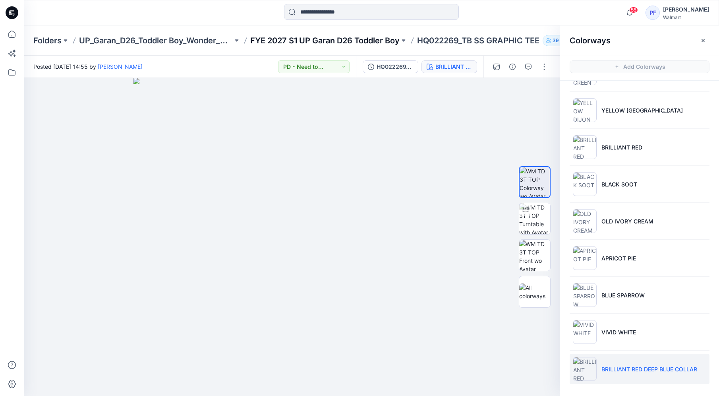
click at [354, 37] on p "FYE 2027 S1 UP Garan D26 Toddler Boy" at bounding box center [324, 40] width 149 height 11
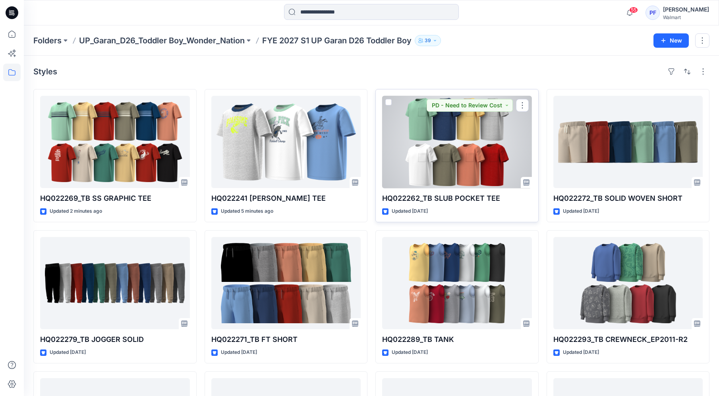
click at [477, 133] on div at bounding box center [457, 142] width 150 height 92
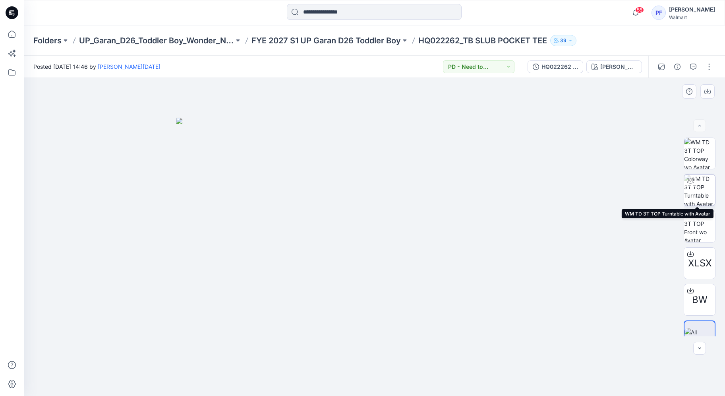
click at [695, 197] on img at bounding box center [699, 189] width 31 height 31
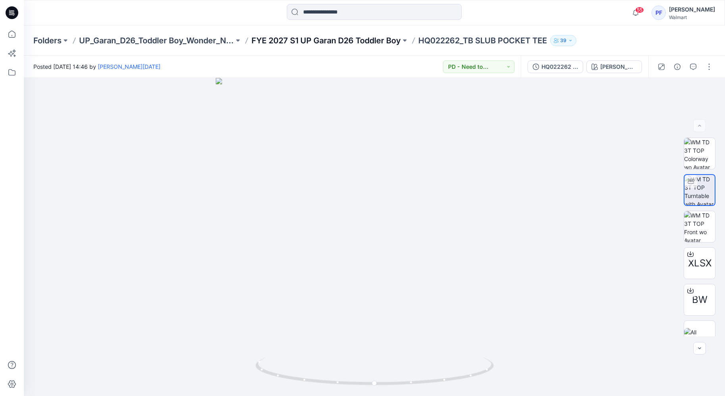
click at [383, 46] on p "FYE 2027 S1 UP Garan D26 Toddler Boy" at bounding box center [326, 40] width 149 height 11
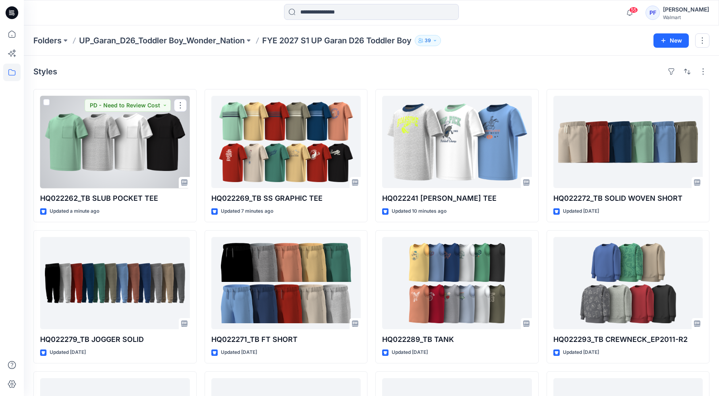
drag, startPoint x: 141, startPoint y: 163, endPoint x: 143, endPoint y: 166, distance: 4.2
click at [140, 163] on div at bounding box center [115, 142] width 150 height 92
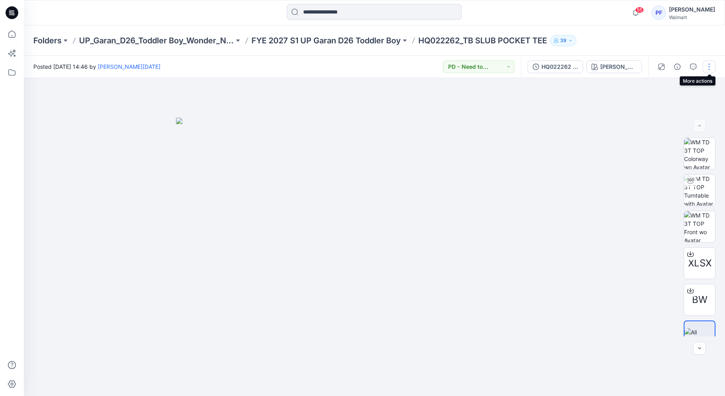
click at [710, 68] on button "button" at bounding box center [709, 66] width 13 height 13
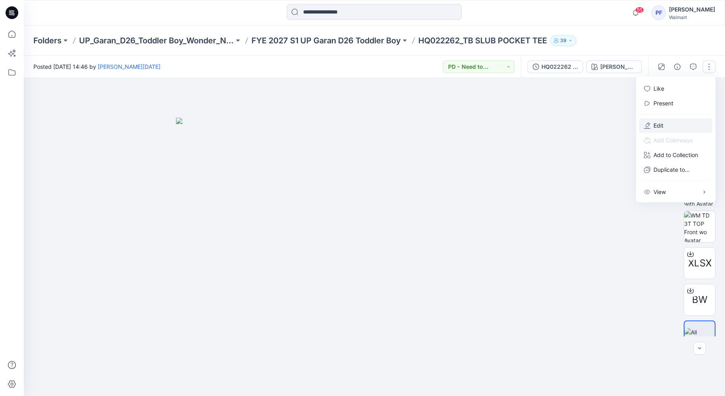
click at [664, 121] on button "Edit" at bounding box center [675, 125] width 73 height 15
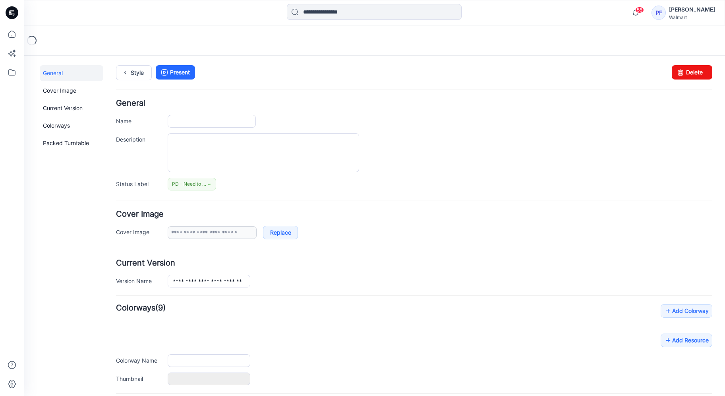
type input "**********"
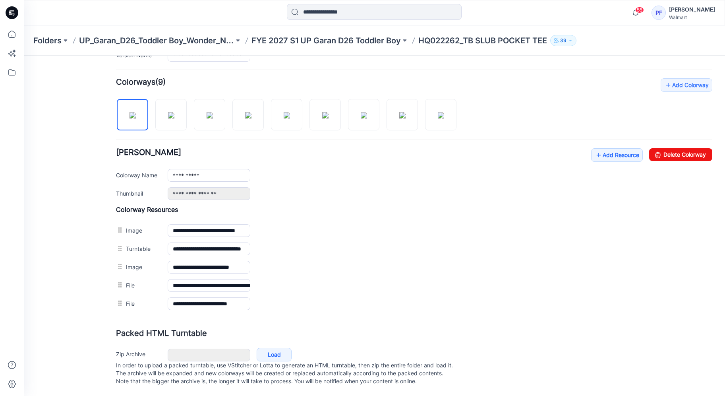
scroll to position [234, 0]
click at [615, 149] on link "Add Resource" at bounding box center [617, 155] width 52 height 14
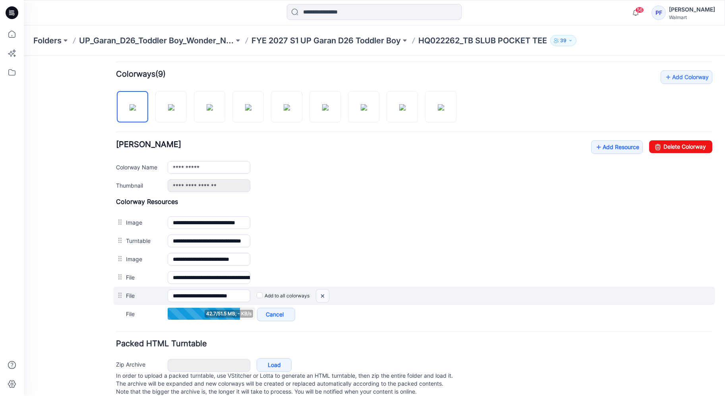
click at [24, 56] on img at bounding box center [24, 56] width 0 height 0
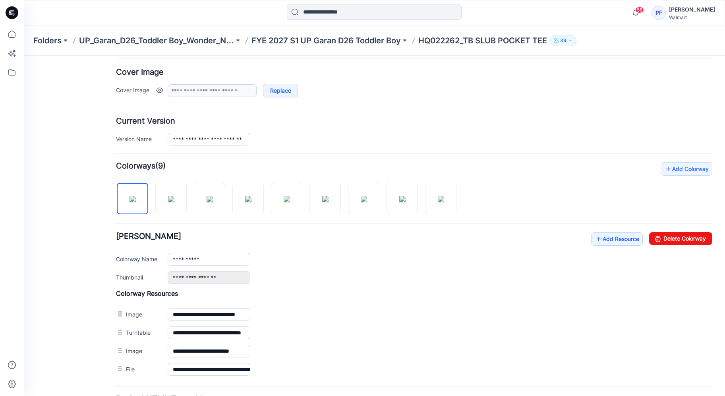
scroll to position [139, 0]
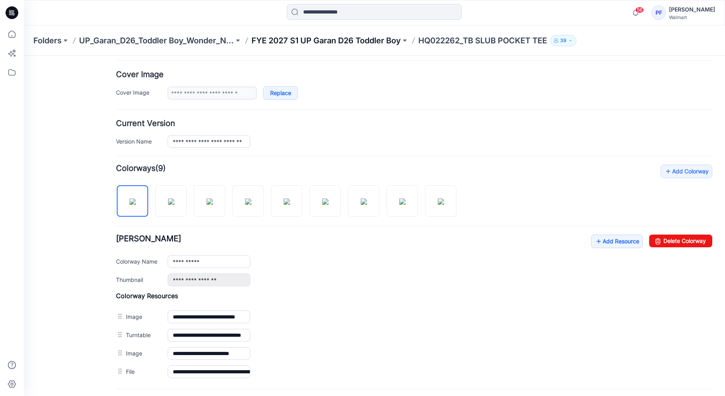
click at [375, 44] on p "FYE 2027 S1 UP Garan D26 Toddler Boy" at bounding box center [326, 40] width 149 height 11
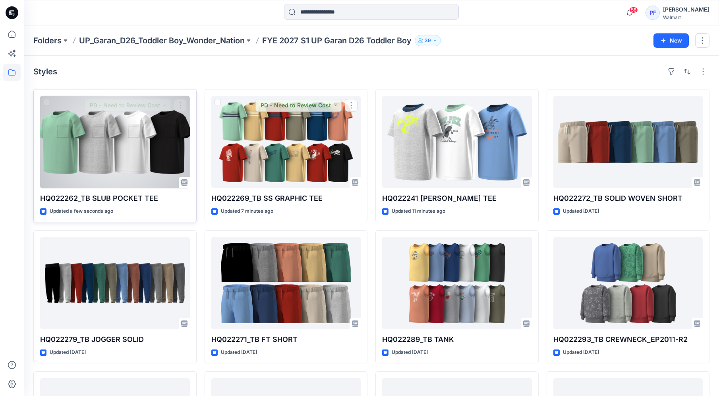
click at [108, 137] on div at bounding box center [115, 142] width 150 height 92
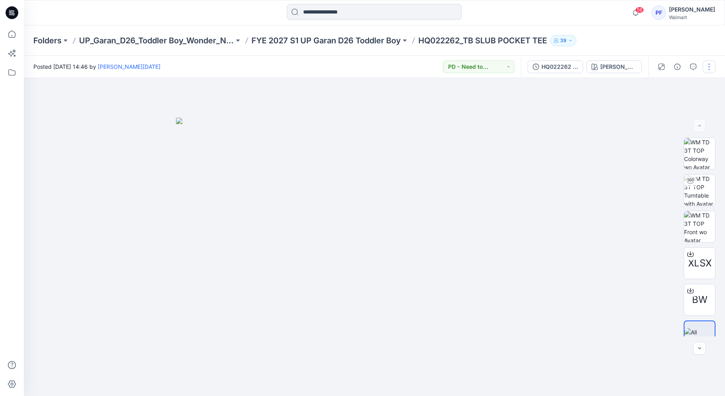
click at [711, 66] on button "button" at bounding box center [709, 66] width 13 height 13
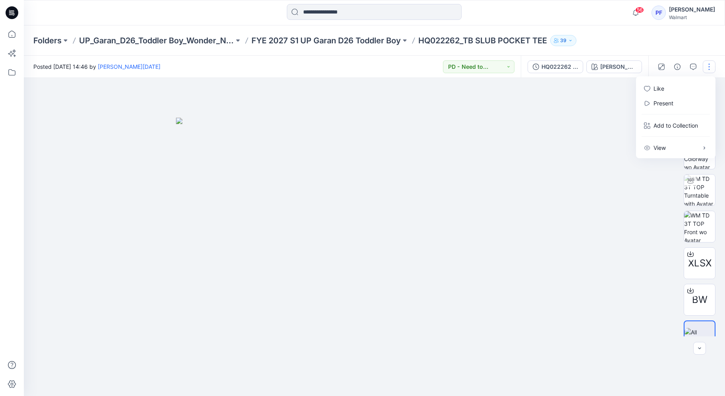
click at [616, 128] on div at bounding box center [374, 237] width 701 height 318
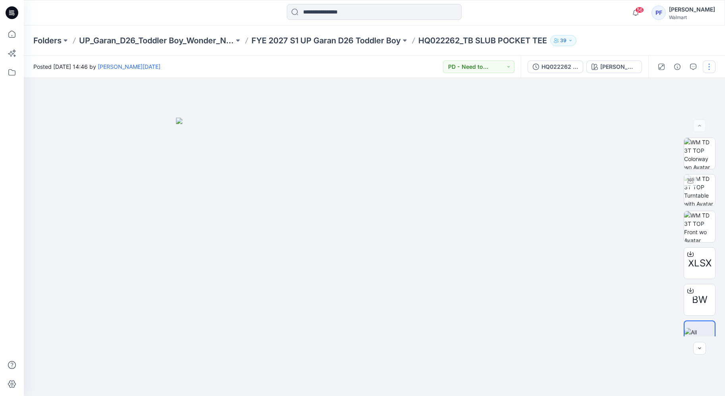
click at [708, 64] on button "button" at bounding box center [709, 66] width 13 height 13
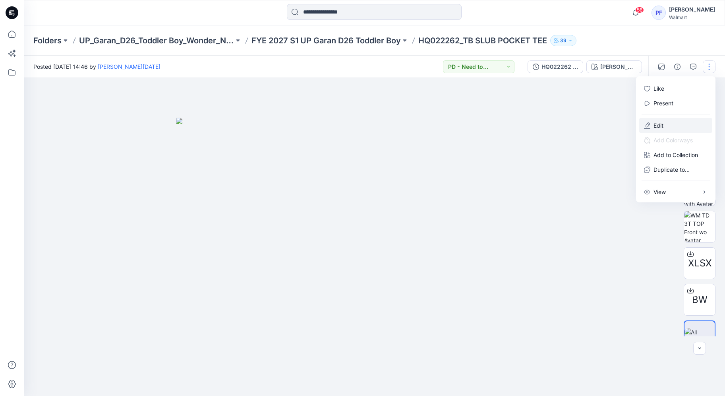
click at [654, 119] on button "Edit" at bounding box center [675, 125] width 73 height 15
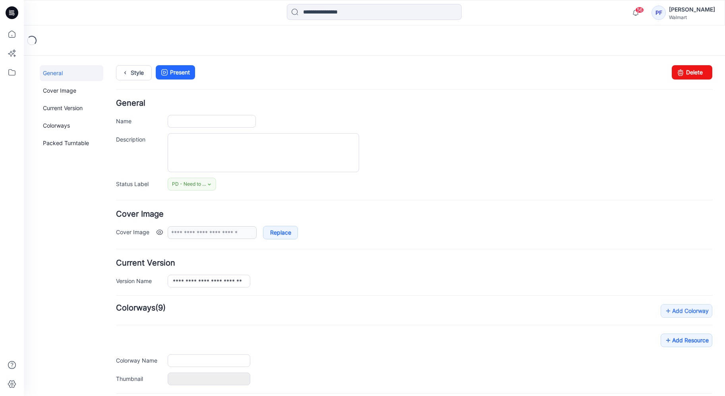
type input "**********"
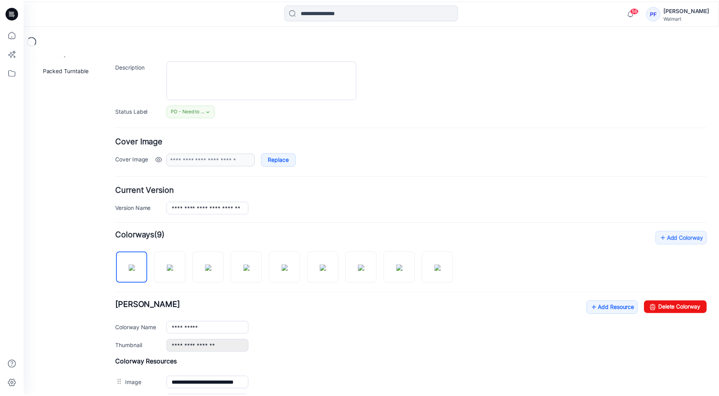
scroll to position [168, 0]
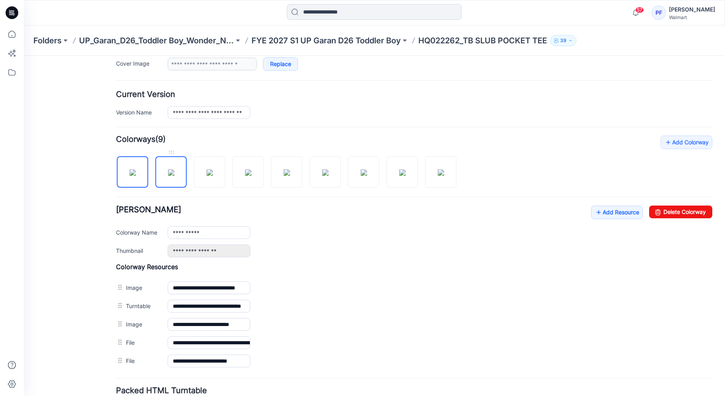
click at [172, 173] on img at bounding box center [171, 172] width 6 height 6
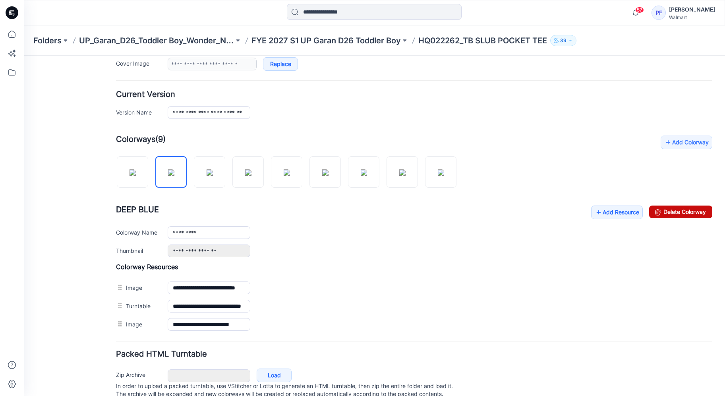
click at [675, 207] on link "Delete Colorway" at bounding box center [680, 211] width 63 height 13
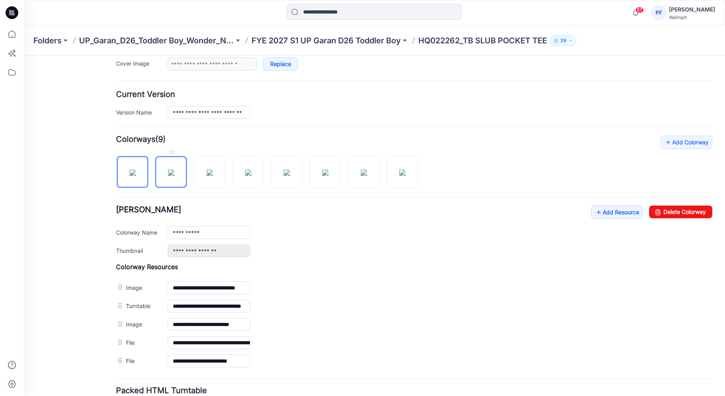
click at [169, 173] on img at bounding box center [171, 172] width 6 height 6
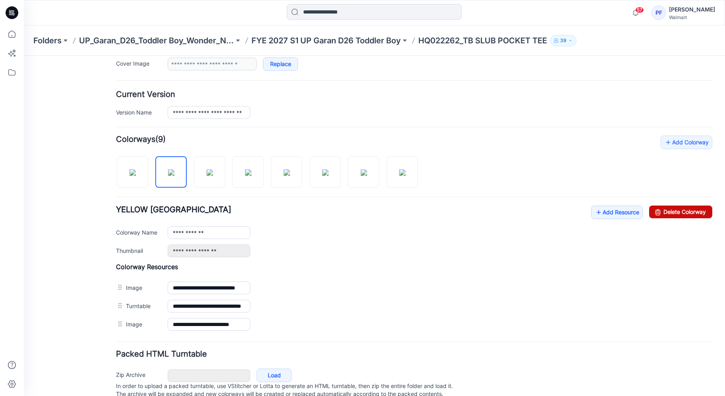
click at [664, 209] on link "Delete Colorway" at bounding box center [680, 211] width 63 height 13
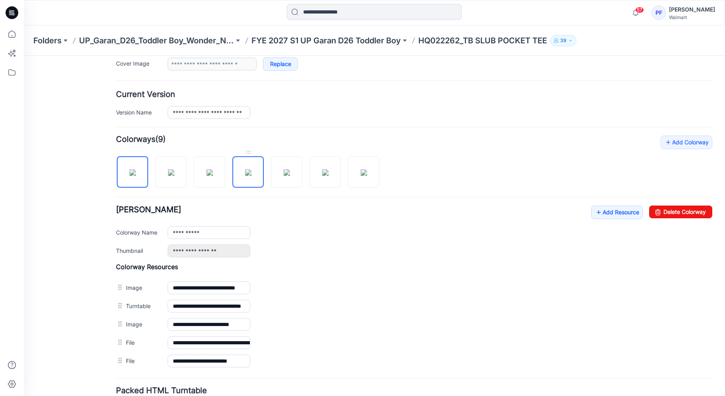
click at [251, 176] on img at bounding box center [248, 172] width 6 height 6
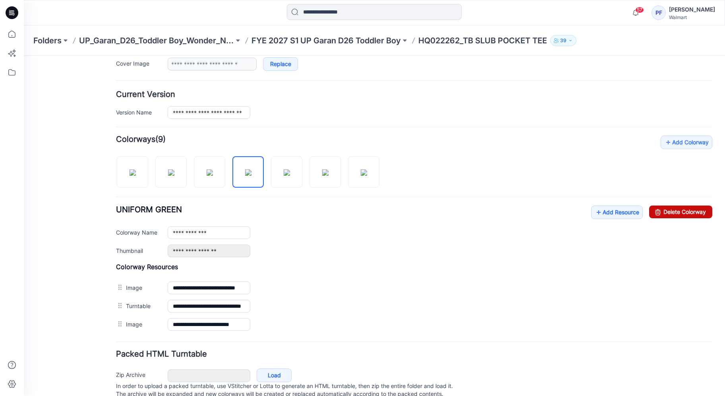
click at [664, 211] on link "Delete Colorway" at bounding box center [680, 211] width 63 height 13
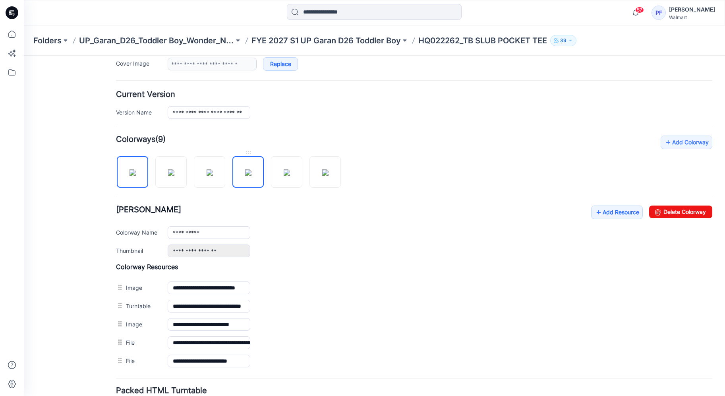
click at [248, 176] on img at bounding box center [248, 172] width 6 height 6
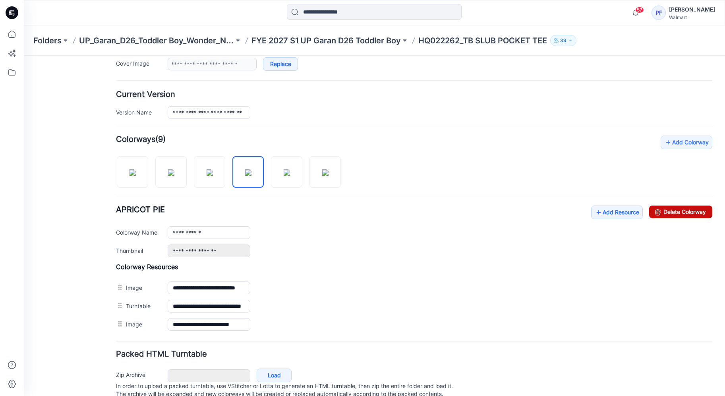
click at [673, 208] on link "Delete Colorway" at bounding box center [680, 211] width 63 height 13
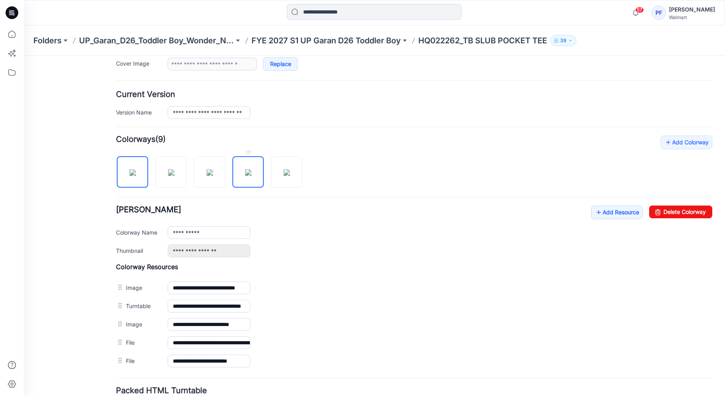
click at [245, 176] on img at bounding box center [248, 172] width 6 height 6
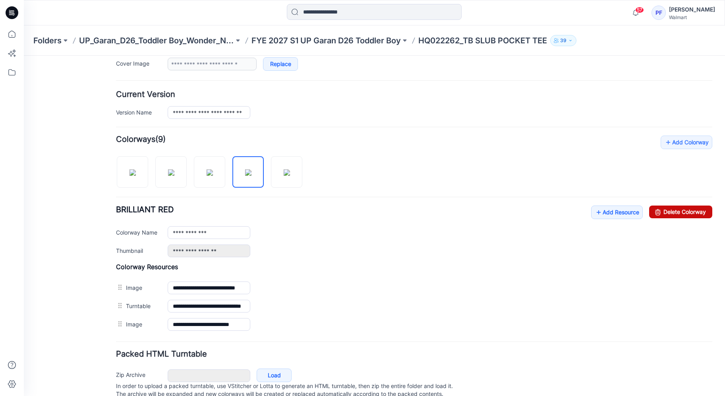
click at [685, 213] on link "Delete Colorway" at bounding box center [680, 211] width 63 height 13
type input "**********"
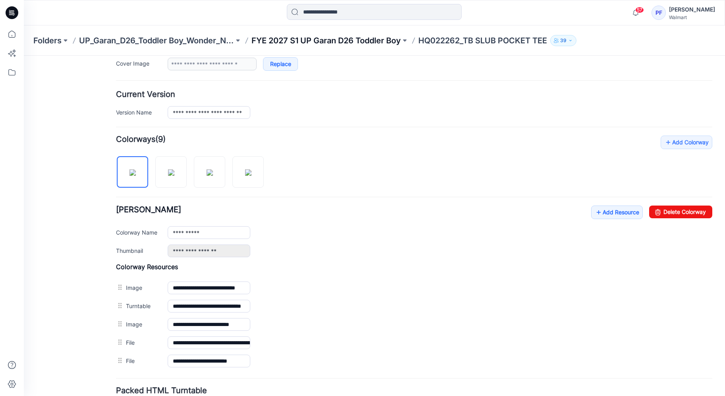
click at [354, 36] on p "FYE 2027 S1 UP Garan D26 Toddler Boy" at bounding box center [326, 40] width 149 height 11
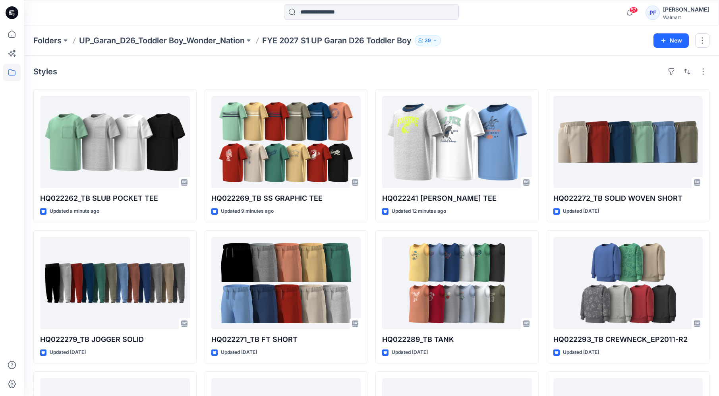
click at [565, 57] on div "Styles HQ022262_TB SLUB POCKET TEE Updated a minute ago HQ022279_TB JOGGER SOLI…" at bounding box center [371, 299] width 695 height 487
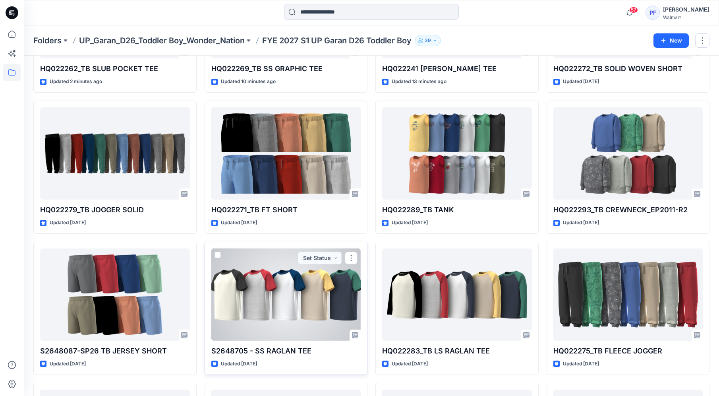
scroll to position [152, 0]
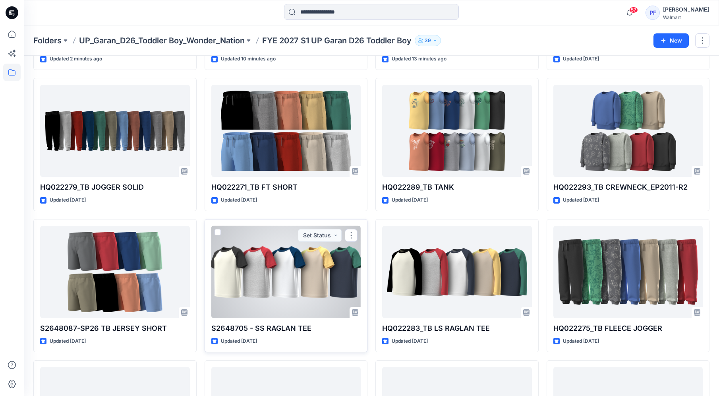
click at [284, 283] on div at bounding box center [286, 272] width 150 height 92
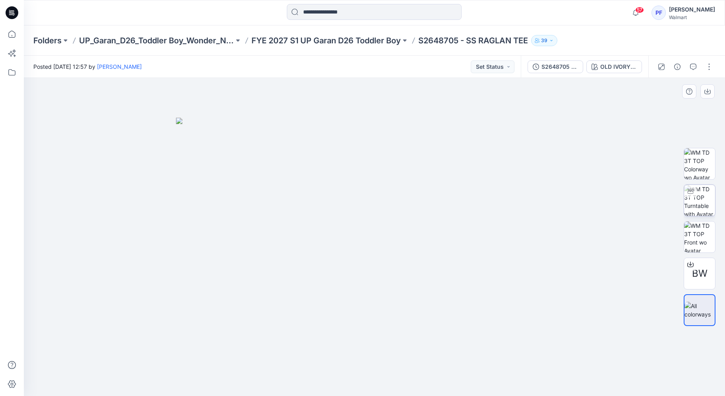
click at [693, 203] on img at bounding box center [699, 200] width 31 height 31
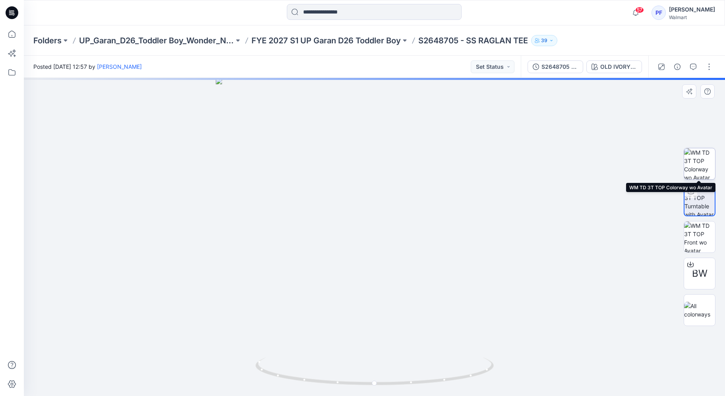
click at [699, 166] on img at bounding box center [699, 163] width 31 height 31
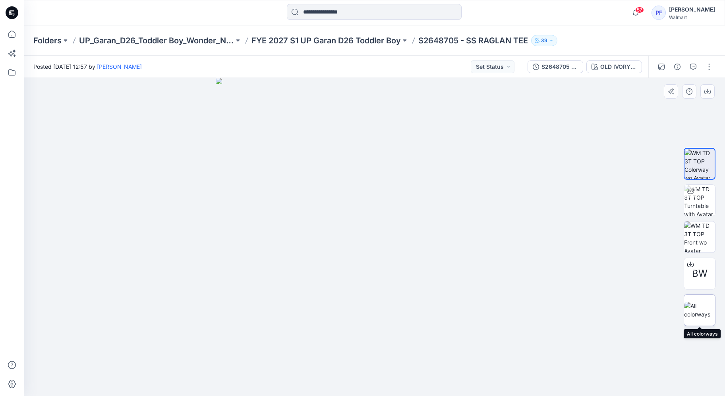
click at [698, 313] on img at bounding box center [699, 310] width 31 height 17
click at [672, 67] on button "button" at bounding box center [677, 66] width 13 height 13
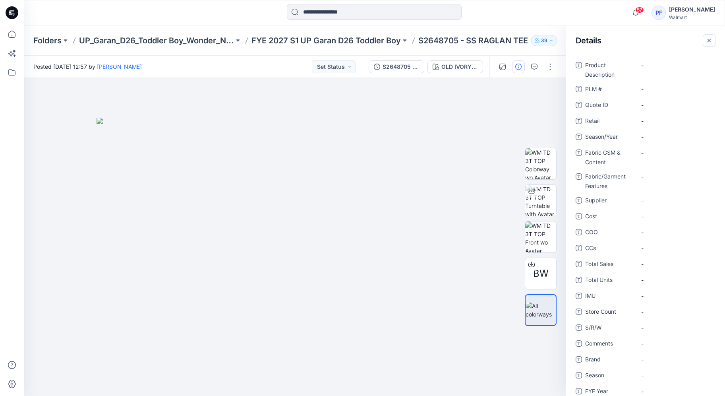
click at [709, 43] on icon "button" at bounding box center [709, 40] width 6 height 6
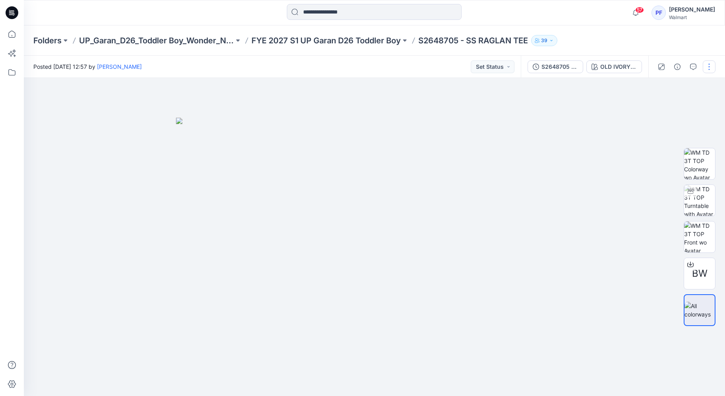
click at [709, 64] on button "button" at bounding box center [709, 66] width 13 height 13
click at [665, 105] on button "Edit" at bounding box center [675, 107] width 73 height 15
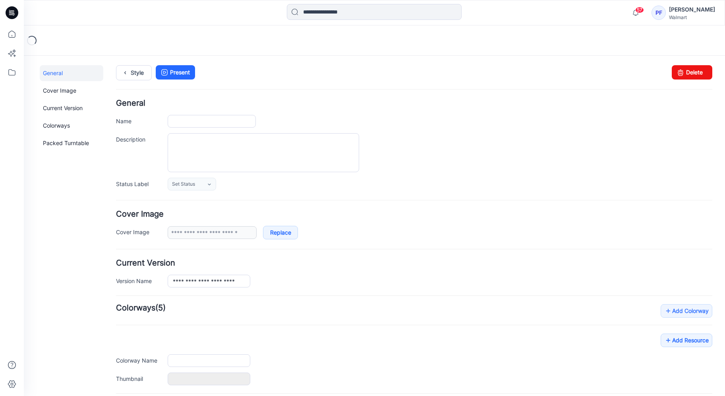
type input "**********"
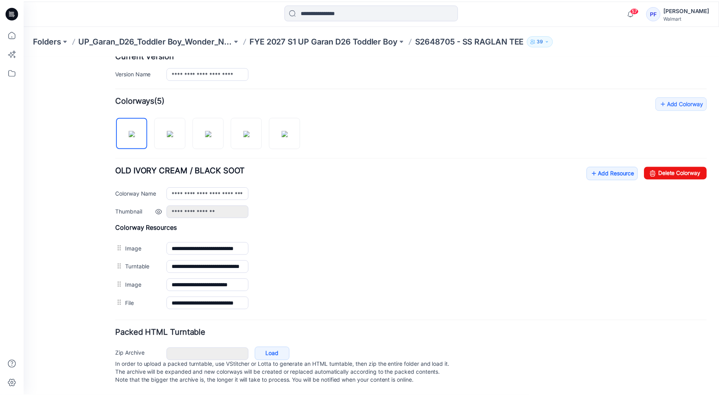
scroll to position [215, 0]
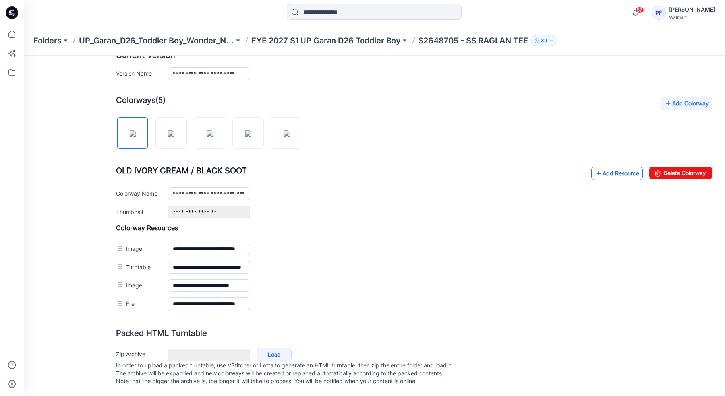
click at [621, 166] on link "Add Resource" at bounding box center [617, 173] width 52 height 14
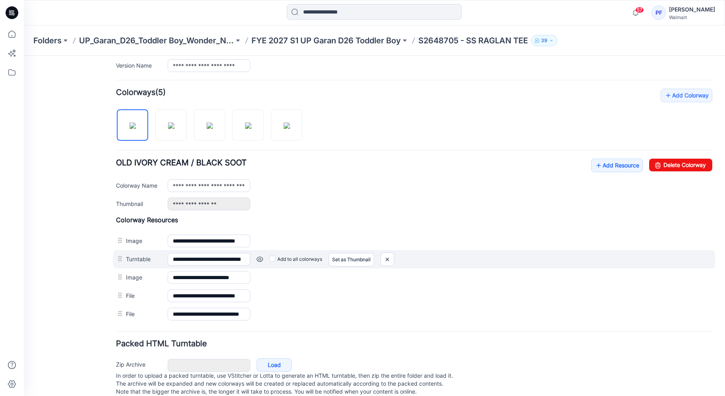
click at [24, 56] on div "Add to all colorways Set as Thumbnail Unset as Thumbnail" at bounding box center [24, 56] width 0 height 0
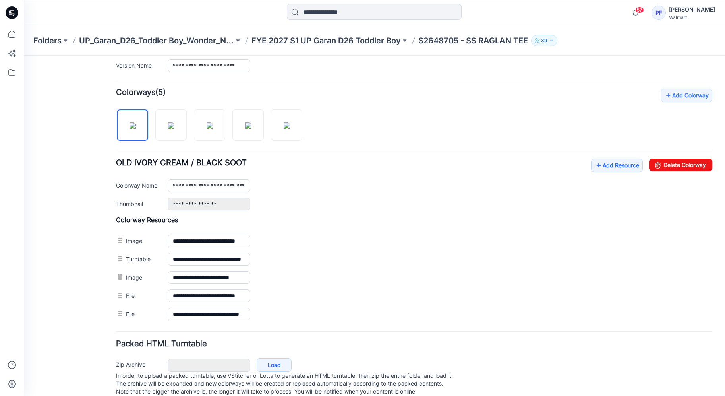
click at [309, 32] on div "Folders UP_Garan_D26_Toddler Boy_Wonder_Nation FYE 2027 S1 UP Garan D26 Toddler…" at bounding box center [374, 40] width 701 height 30
click at [298, 39] on p "FYE 2027 S1 UP Garan D26 Toddler Boy" at bounding box center [326, 40] width 149 height 11
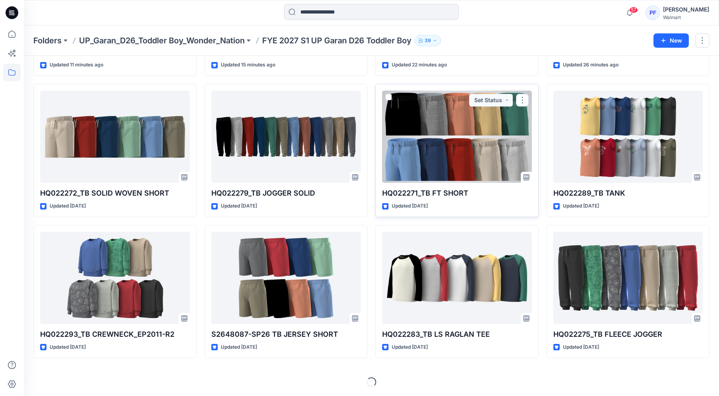
scroll to position [147, 0]
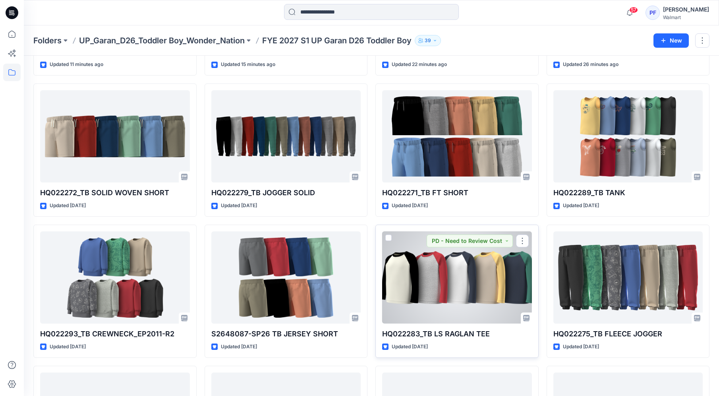
click at [430, 271] on div at bounding box center [457, 277] width 150 height 92
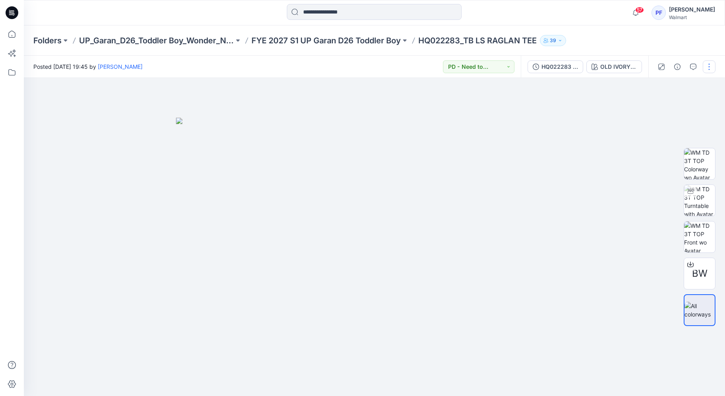
click at [709, 70] on button "button" at bounding box center [709, 66] width 13 height 13
click at [679, 109] on button "Edit" at bounding box center [675, 107] width 73 height 15
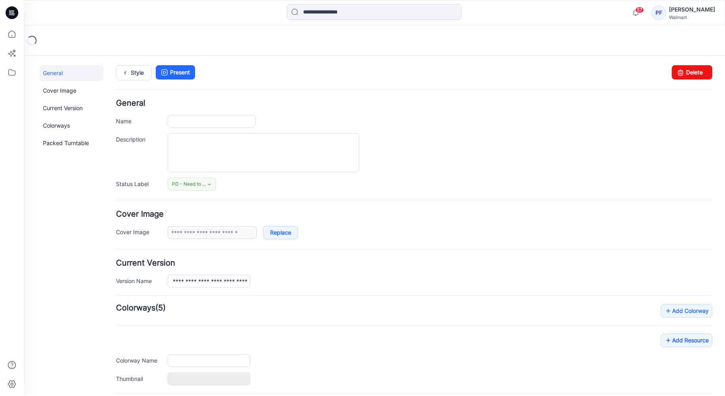
type input "**********"
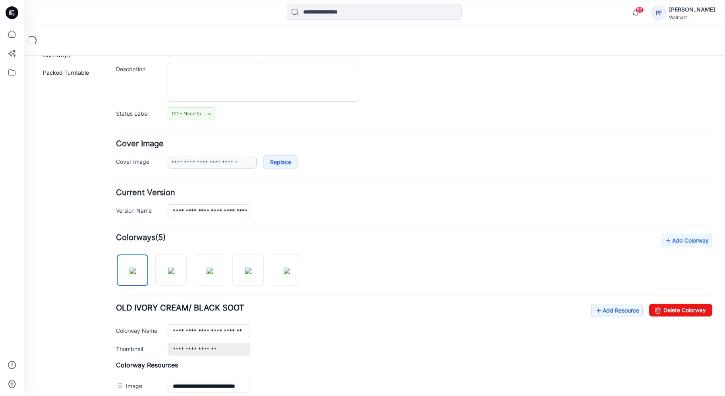
scroll to position [167, 0]
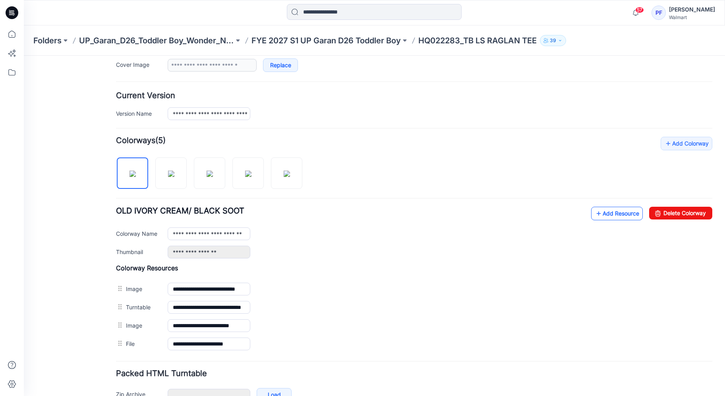
click at [630, 216] on link "Add Resource" at bounding box center [617, 214] width 52 height 14
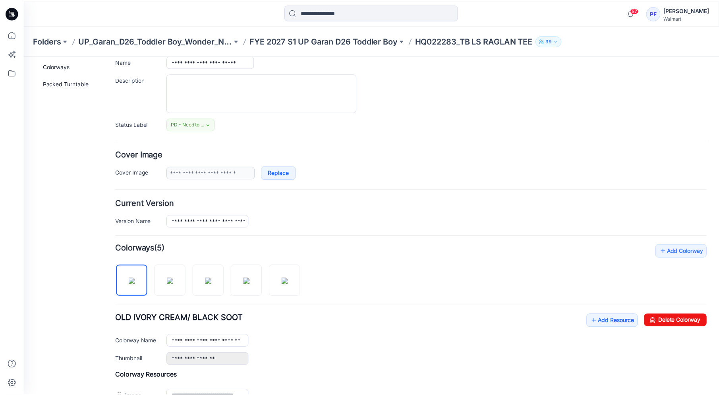
scroll to position [0, 0]
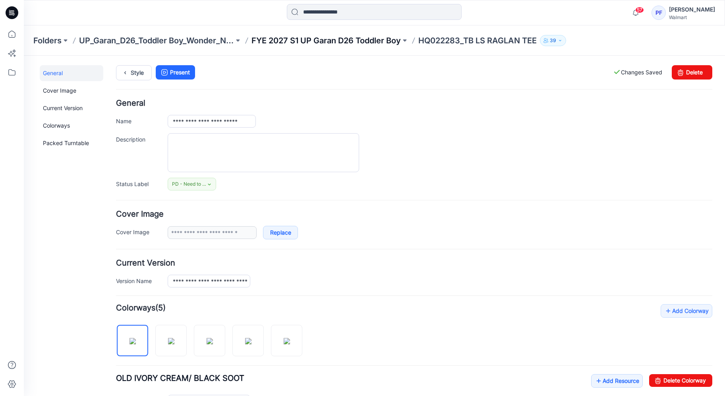
click at [373, 41] on p "FYE 2027 S1 UP Garan D26 Toddler Boy" at bounding box center [326, 40] width 149 height 11
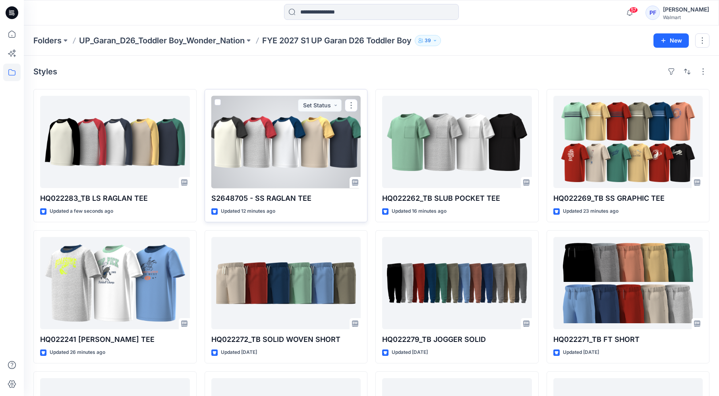
click at [329, 137] on div at bounding box center [286, 142] width 150 height 92
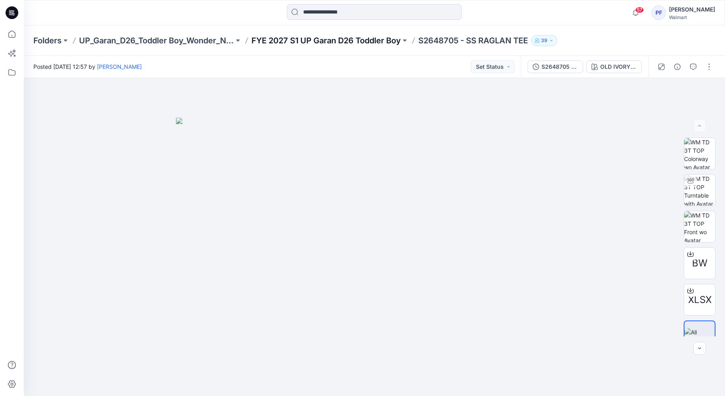
click at [360, 43] on p "FYE 2027 S1 UP Garan D26 Toddler Boy" at bounding box center [326, 40] width 149 height 11
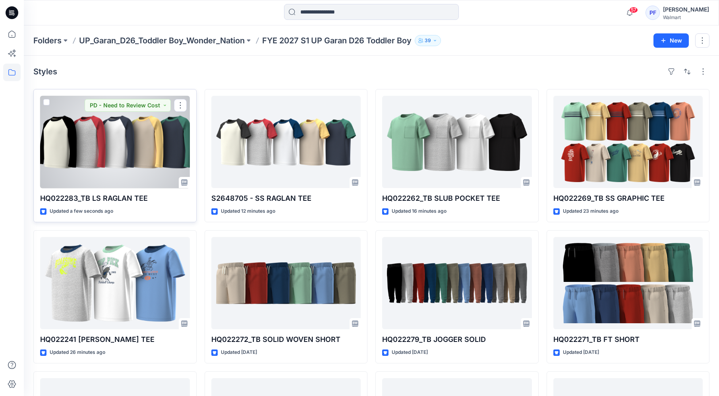
click at [107, 174] on div at bounding box center [115, 142] width 150 height 92
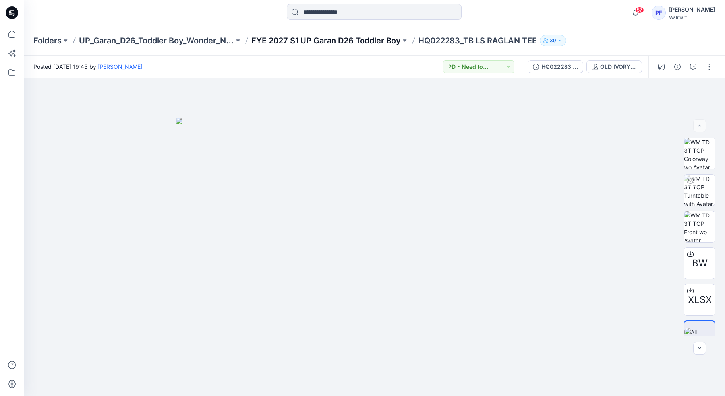
drag, startPoint x: 363, startPoint y: 33, endPoint x: 364, endPoint y: 39, distance: 6.6
click at [363, 33] on div "Folders UP_Garan_D26_Toddler Boy_Wonder_Nation FYE 2027 S1 UP Garan D26 Toddler…" at bounding box center [374, 40] width 701 height 30
click at [368, 40] on p "FYE 2027 S1 UP Garan D26 Toddler Boy" at bounding box center [326, 40] width 149 height 11
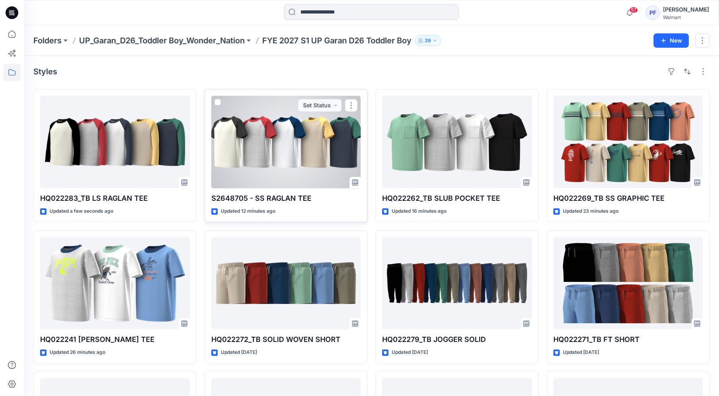
click at [302, 132] on div at bounding box center [286, 142] width 150 height 92
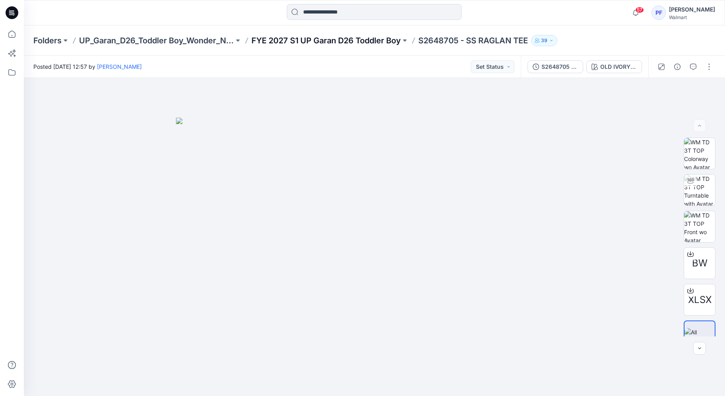
click at [383, 43] on p "FYE 2027 S1 UP Garan D26 Toddler Boy" at bounding box center [326, 40] width 149 height 11
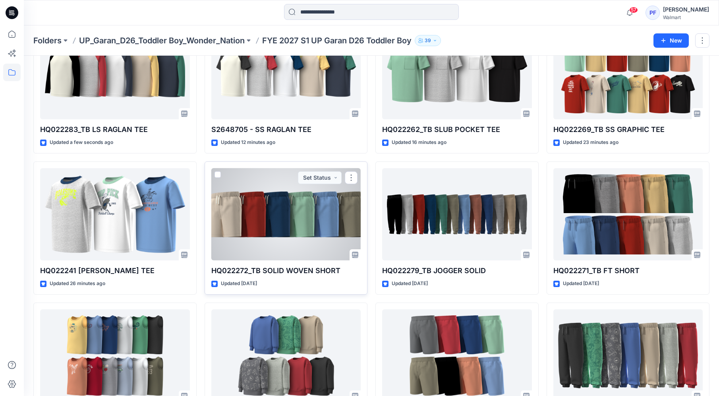
scroll to position [71, 0]
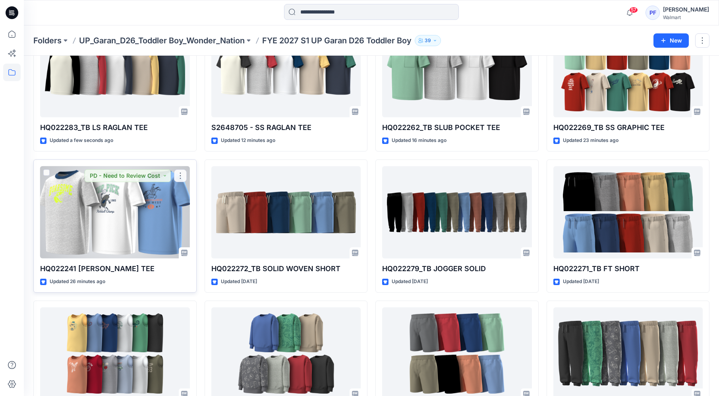
click at [114, 234] on div at bounding box center [115, 212] width 150 height 92
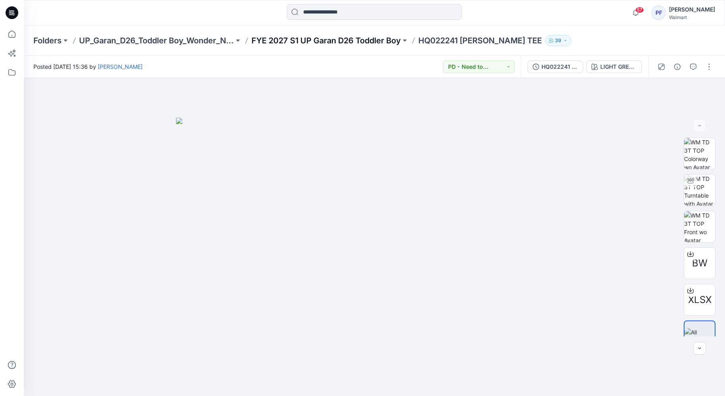
click at [377, 38] on p "FYE 2027 S1 UP Garan D26 Toddler Boy" at bounding box center [326, 40] width 149 height 11
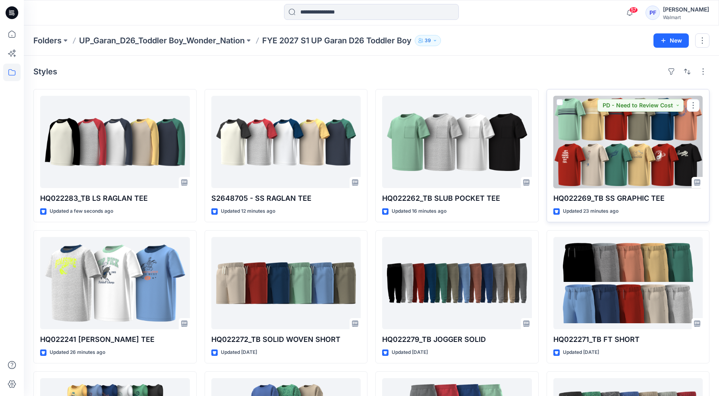
click at [602, 143] on div at bounding box center [628, 142] width 150 height 92
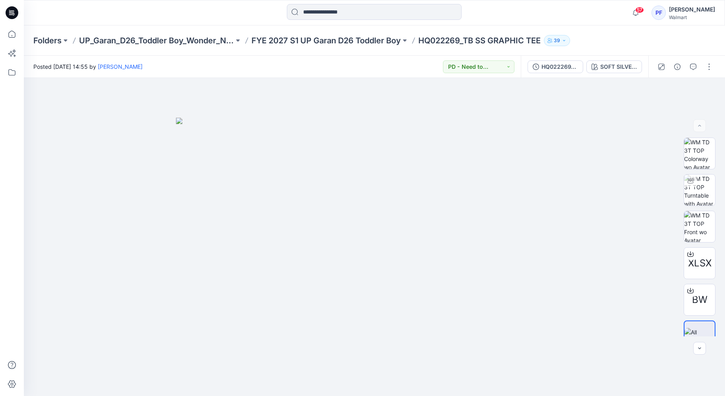
click at [347, 49] on div "Folders UP_Garan_D26_Toddler Boy_Wonder_Nation FYE 2027 S1 UP Garan D26 Toddler…" at bounding box center [374, 40] width 701 height 30
click at [353, 43] on p "FYE 2027 S1 UP Garan D26 Toddler Boy" at bounding box center [326, 40] width 149 height 11
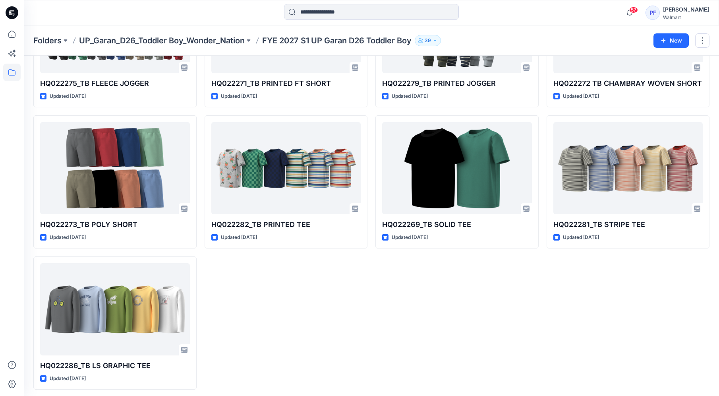
scroll to position [541, 0]
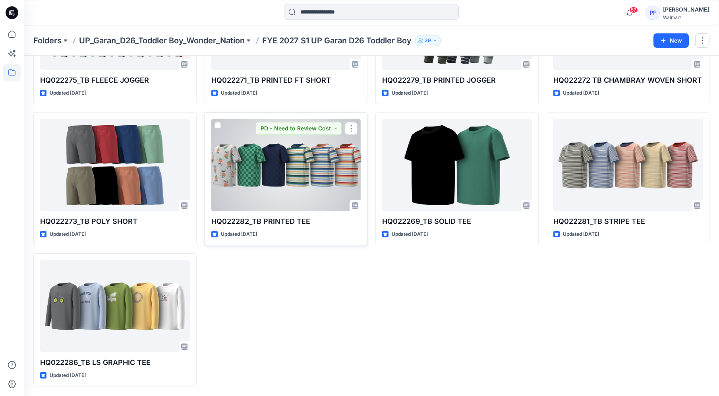
click at [309, 157] on div at bounding box center [286, 165] width 150 height 92
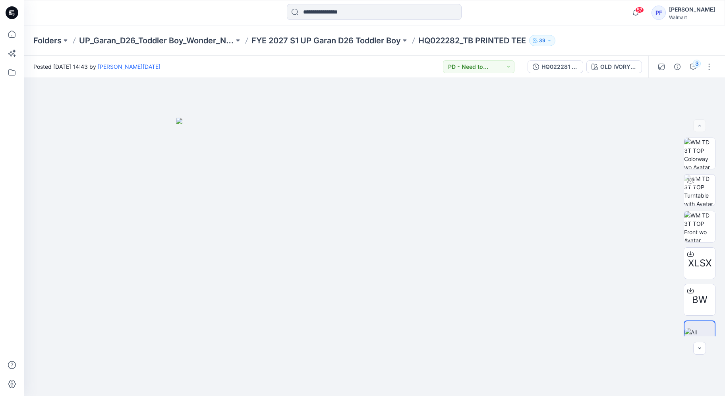
click at [526, 37] on p "HQ022282_TB PRINTED TEE" at bounding box center [472, 40] width 108 height 11
drag, startPoint x: 528, startPoint y: 41, endPoint x: 421, endPoint y: 43, distance: 107.3
click at [421, 43] on p "HQ022282_TB PRINTED TEE" at bounding box center [472, 40] width 108 height 11
copy p "HQ022282_TB PRINTED TEE"
click at [688, 70] on button "3" at bounding box center [693, 66] width 13 height 13
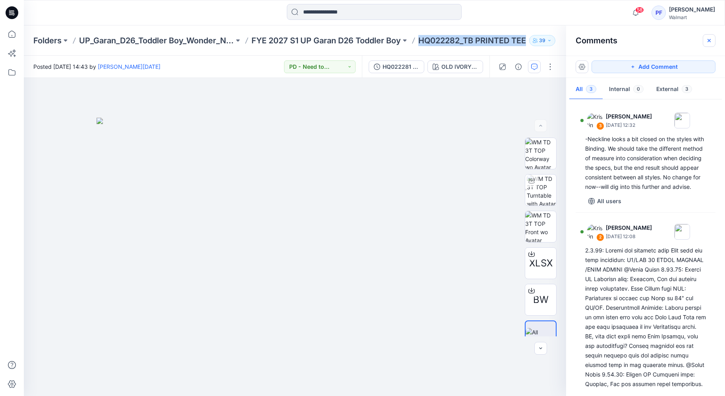
click at [710, 40] on icon "button" at bounding box center [709, 40] width 3 height 3
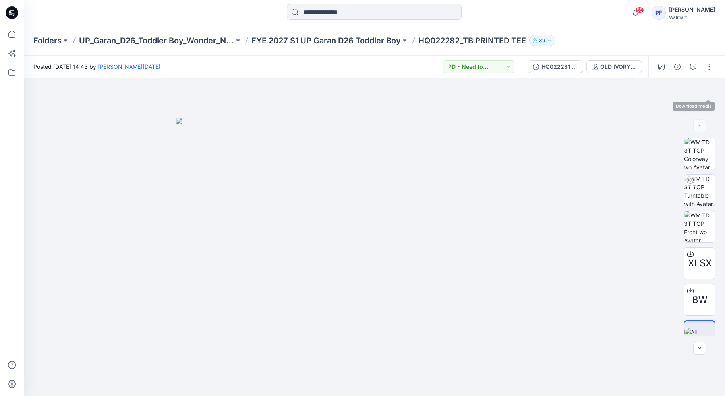
click at [710, 59] on div at bounding box center [685, 67] width 74 height 22
click at [709, 64] on button "button" at bounding box center [709, 66] width 13 height 13
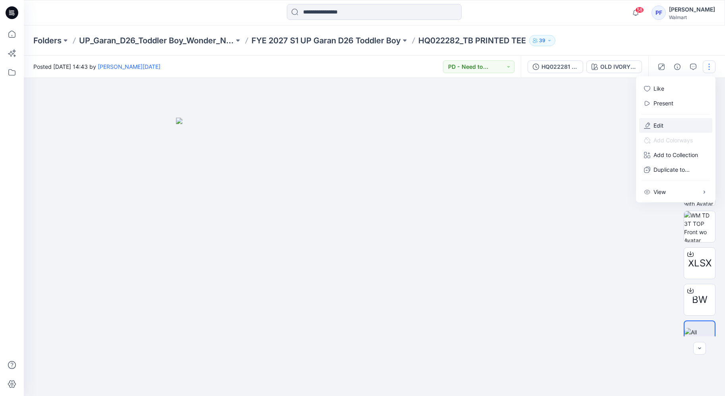
click at [669, 128] on button "Edit" at bounding box center [675, 125] width 73 height 15
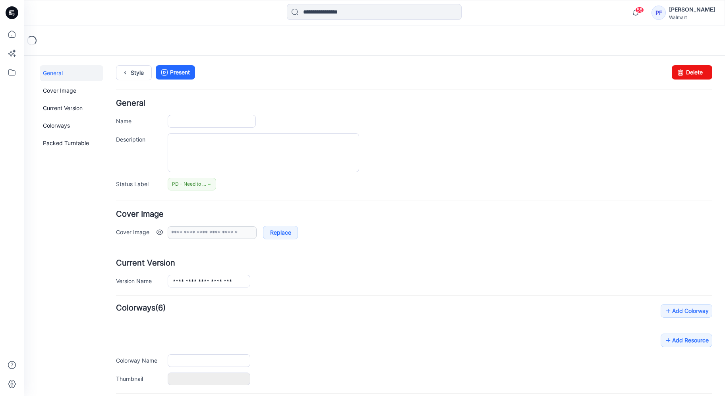
type input "**********"
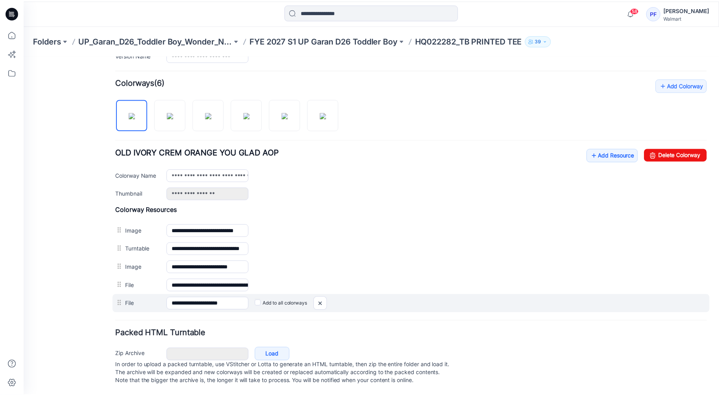
scroll to position [234, 0]
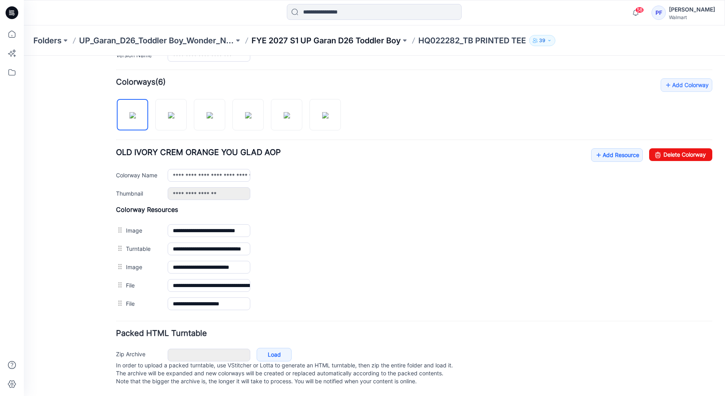
click at [372, 43] on p "FYE 2027 S1 UP Garan D26 Toddler Boy" at bounding box center [326, 40] width 149 height 11
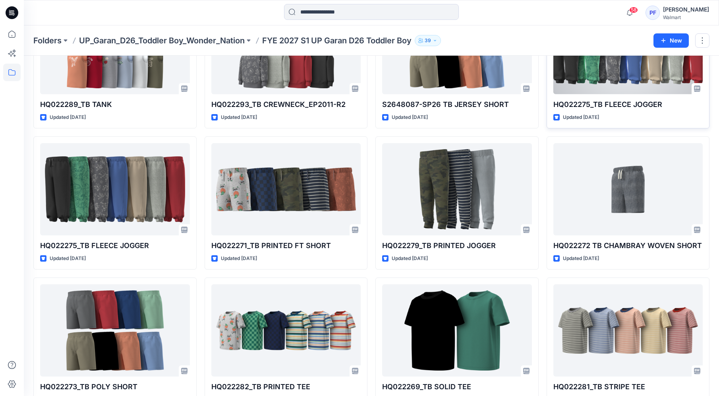
scroll to position [534, 0]
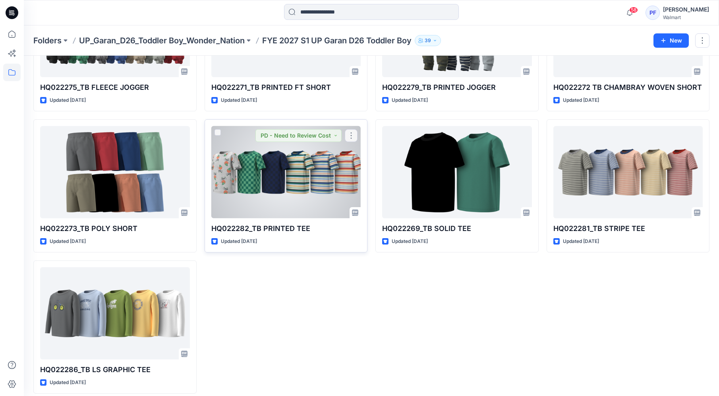
click at [264, 198] on div at bounding box center [286, 172] width 150 height 92
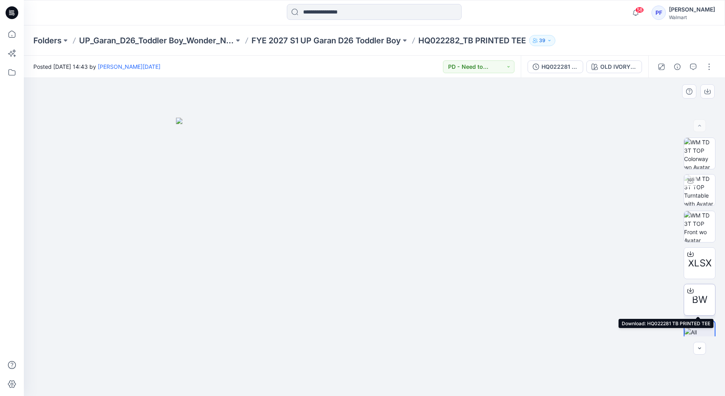
click at [689, 291] on icon at bounding box center [690, 290] width 3 height 4
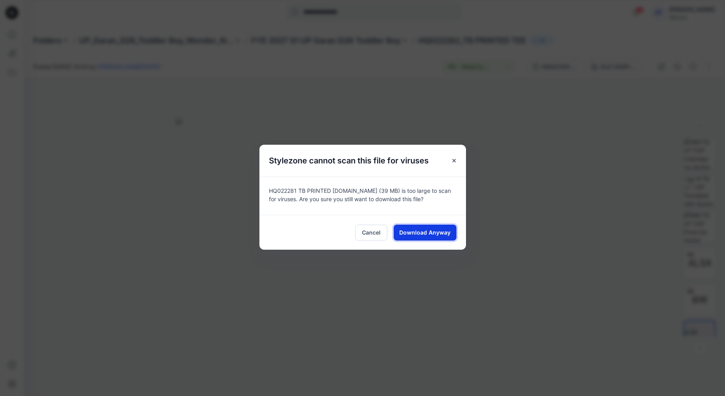
click at [419, 230] on span "Download Anyway" at bounding box center [424, 232] width 51 height 8
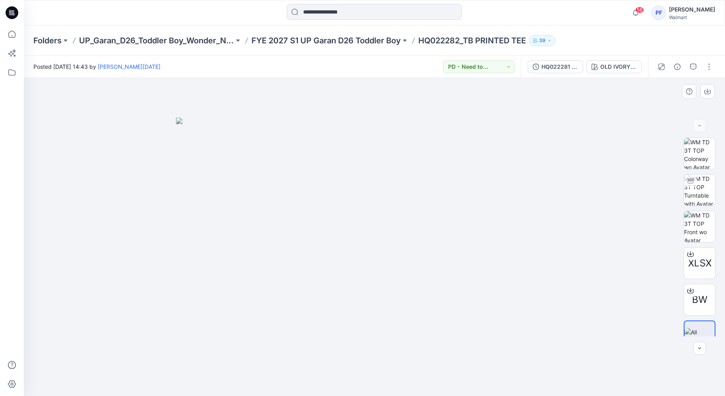
click at [626, 290] on div at bounding box center [374, 237] width 701 height 318
click at [710, 63] on button "button" at bounding box center [709, 66] width 13 height 13
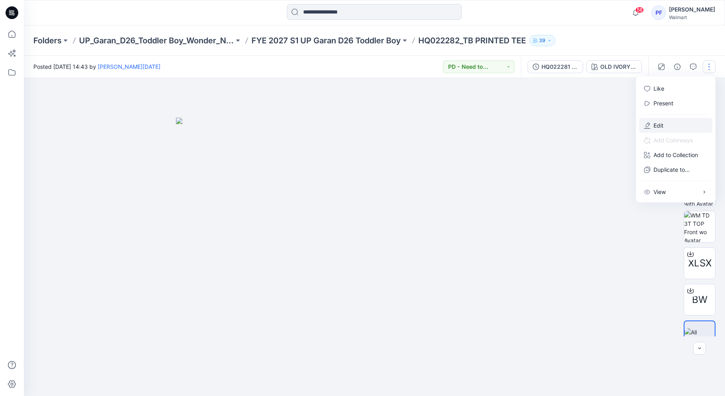
click at [668, 128] on button "Edit" at bounding box center [675, 125] width 73 height 15
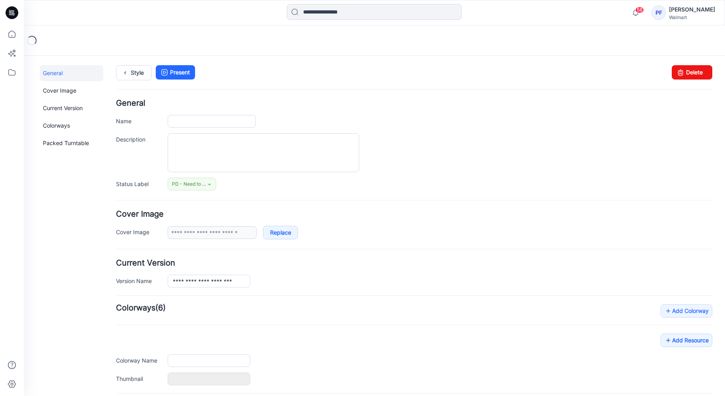
type input "**********"
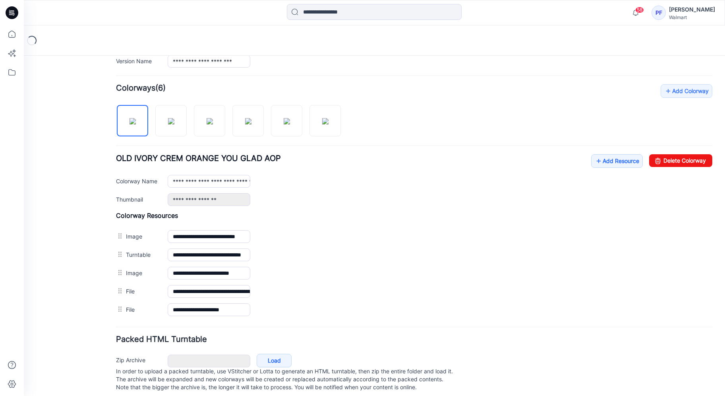
scroll to position [223, 0]
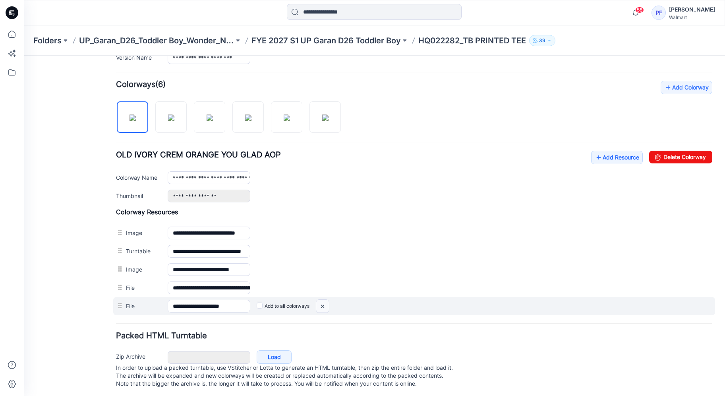
click at [24, 56] on img at bounding box center [24, 56] width 0 height 0
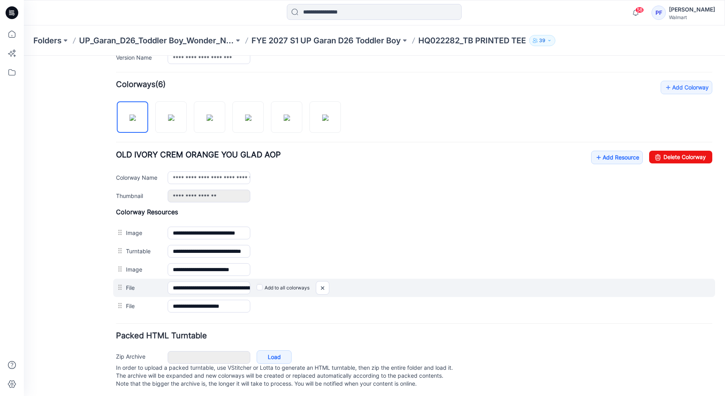
scroll to position [215, 0]
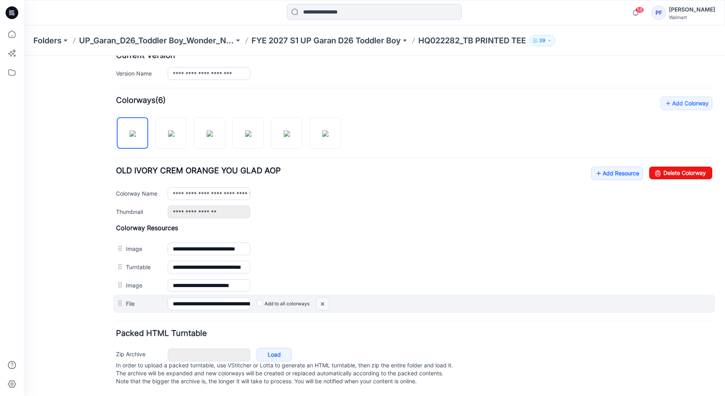
click at [24, 56] on img at bounding box center [24, 56] width 0 height 0
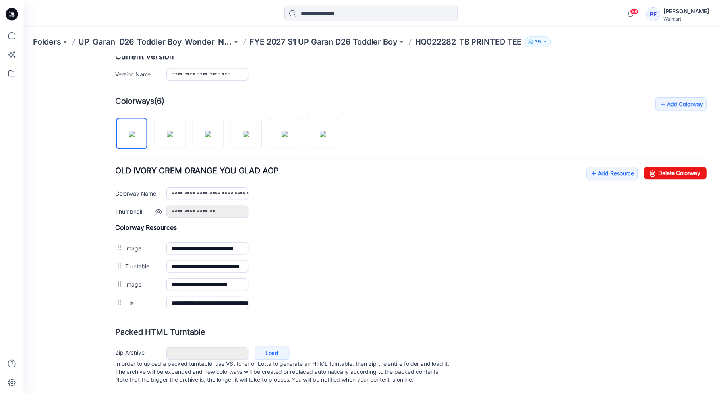
scroll to position [197, 0]
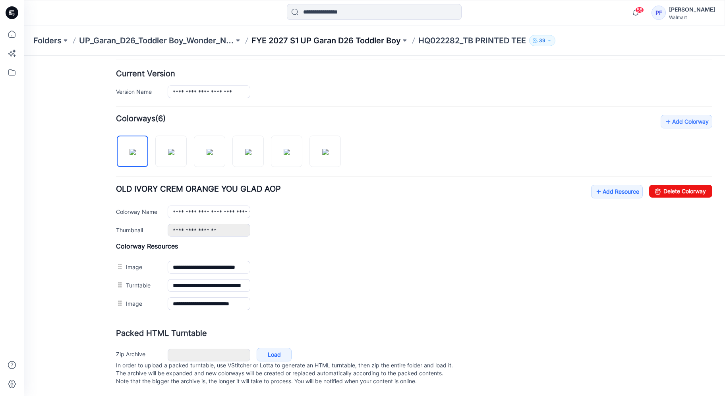
click at [377, 41] on p "FYE 2027 S1 UP Garan D26 Toddler Boy" at bounding box center [326, 40] width 149 height 11
click at [377, 41] on div "Folders UP_Garan_D26_Toddler Boy_Wonder_Nation FYE 2027 S1 UP Garan D26 Toddler…" at bounding box center [374, 210] width 701 height 370
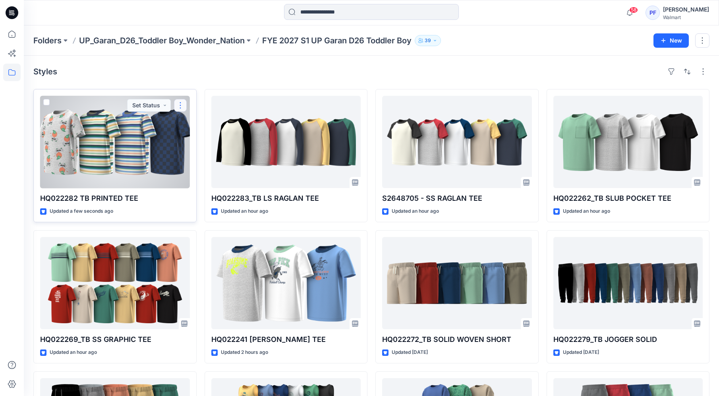
click at [185, 109] on button "button" at bounding box center [180, 105] width 13 height 13
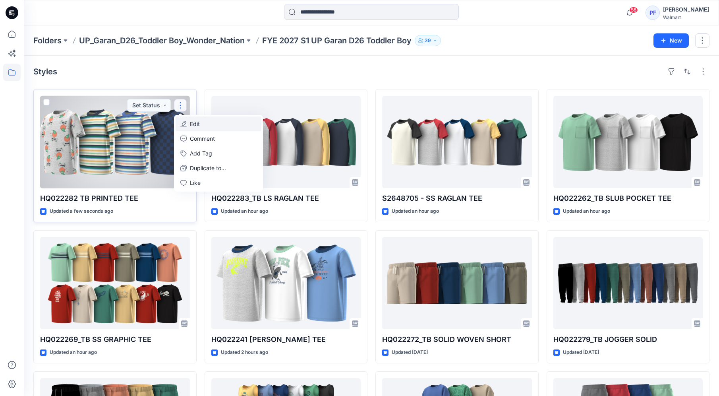
click at [198, 126] on p "Edit" at bounding box center [195, 124] width 10 height 8
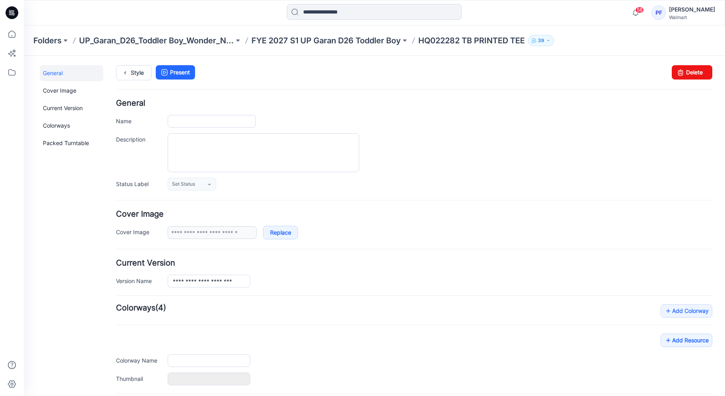
type input "**********"
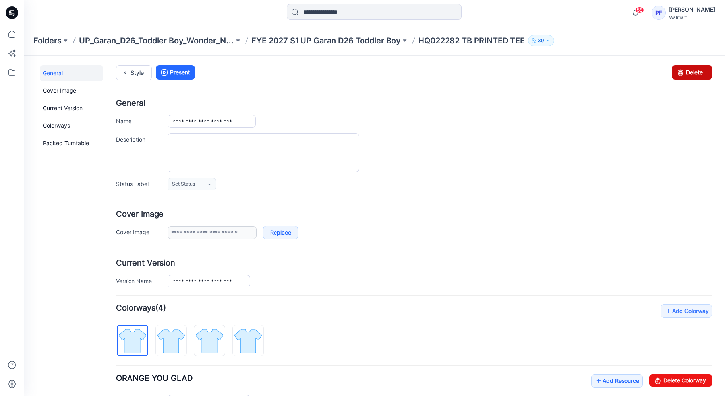
click at [675, 68] on icon at bounding box center [680, 72] width 11 height 14
